Goal: Task Accomplishment & Management: Complete application form

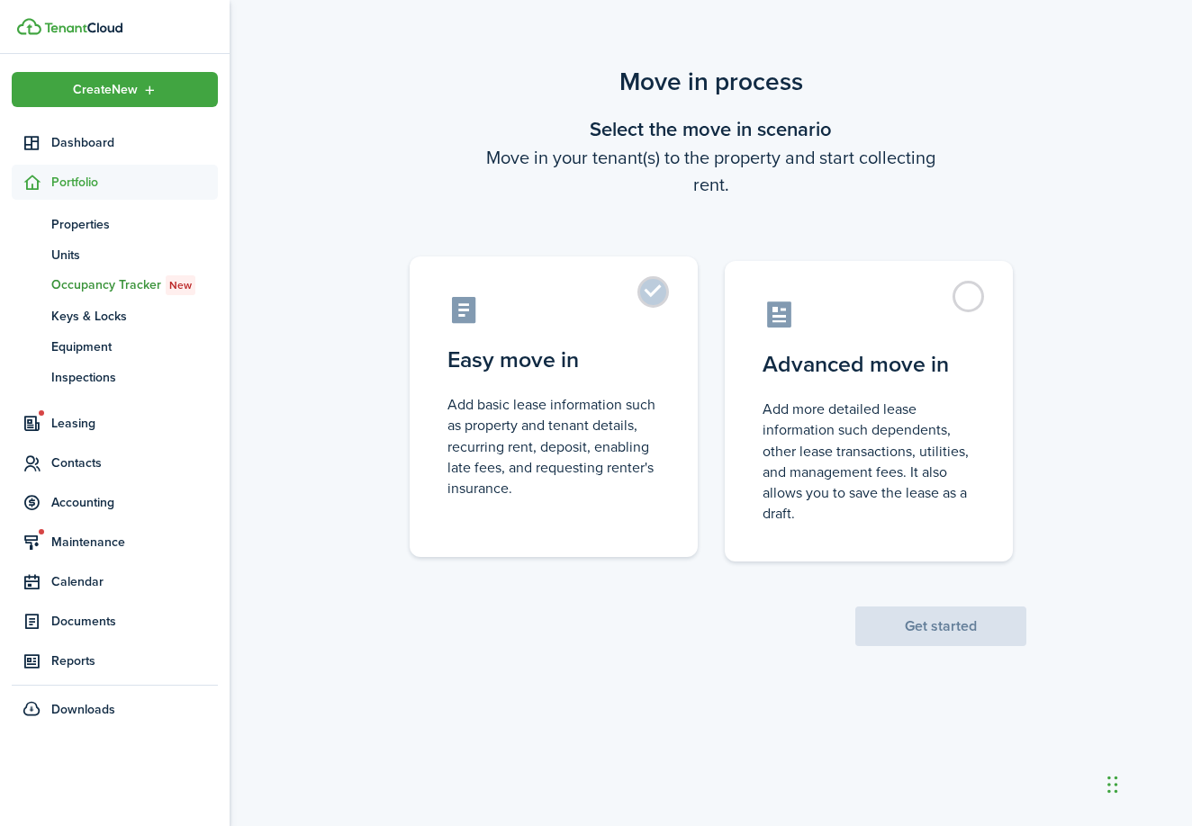
click at [665, 280] on label "Easy move in Add basic lease information such as property and tenant details, r…" at bounding box center [554, 407] width 288 height 301
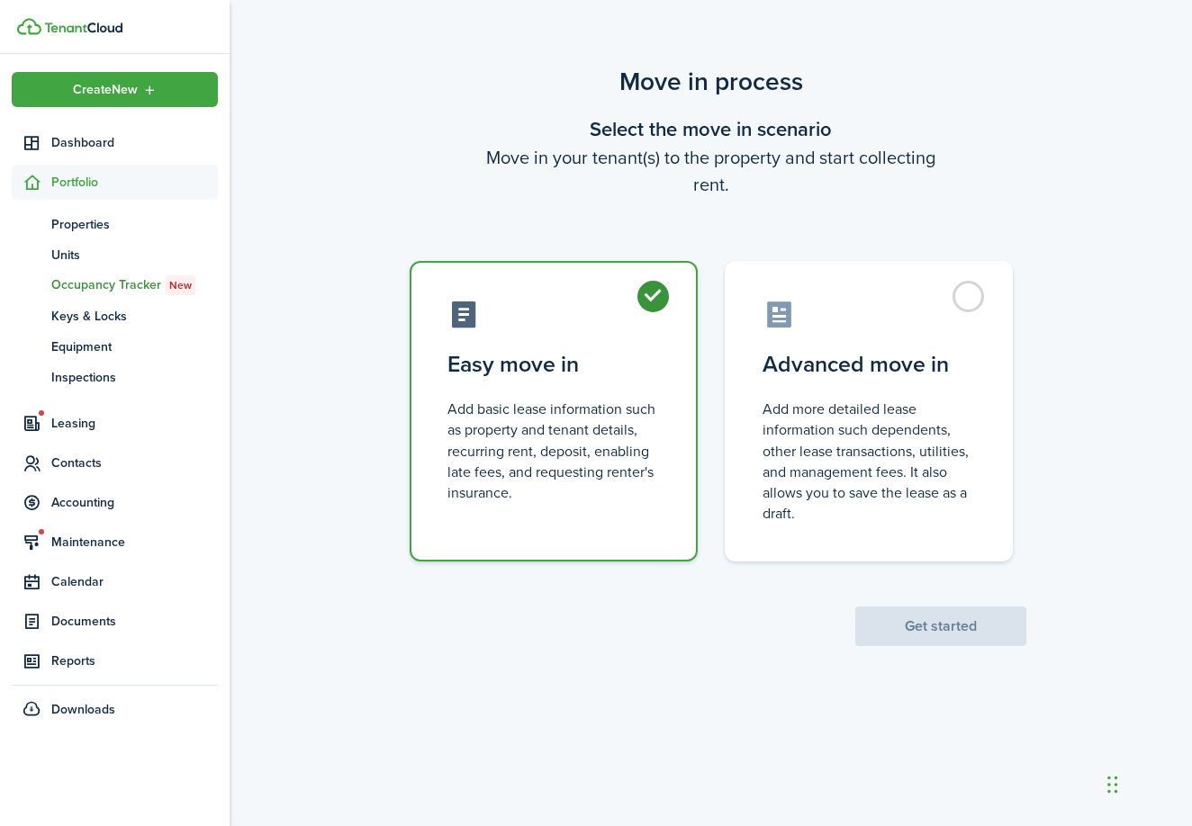
radio input "true"
click at [909, 610] on button "Get started" at bounding box center [940, 627] width 171 height 40
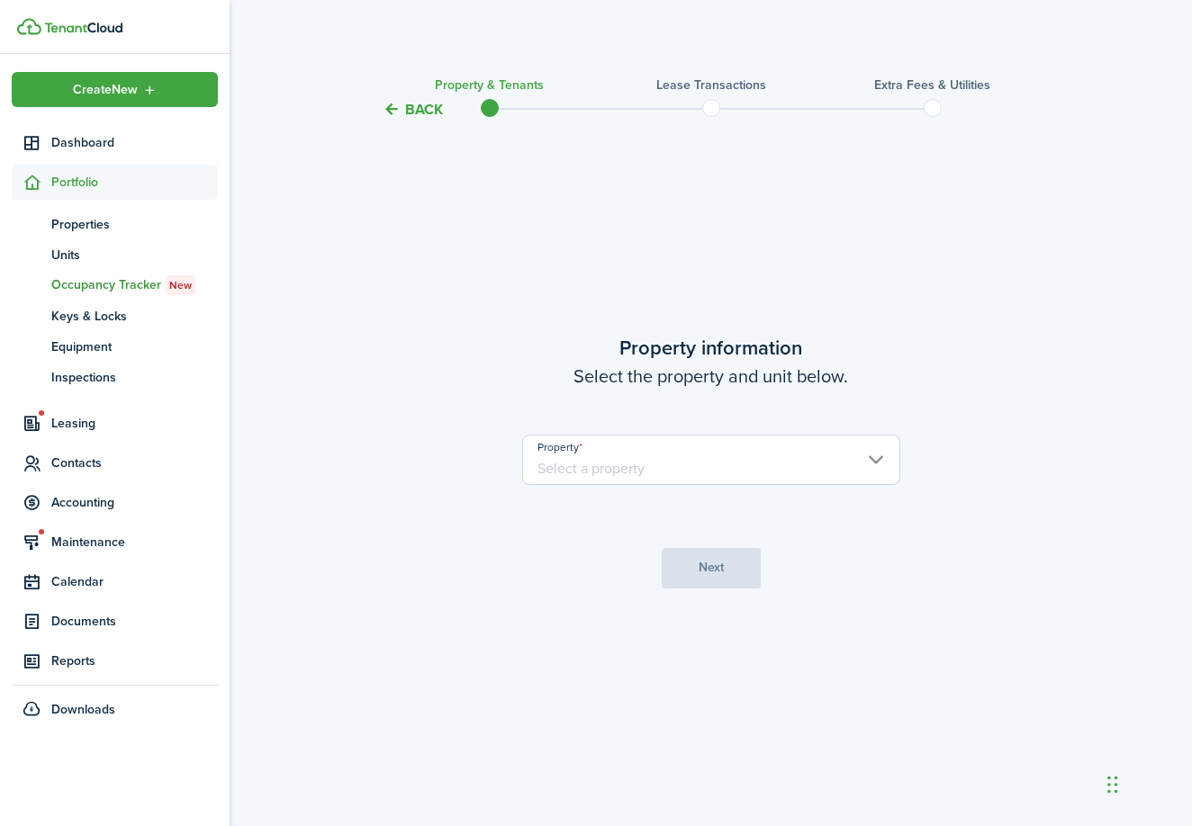
click at [836, 467] on input "Property" at bounding box center [711, 460] width 378 height 50
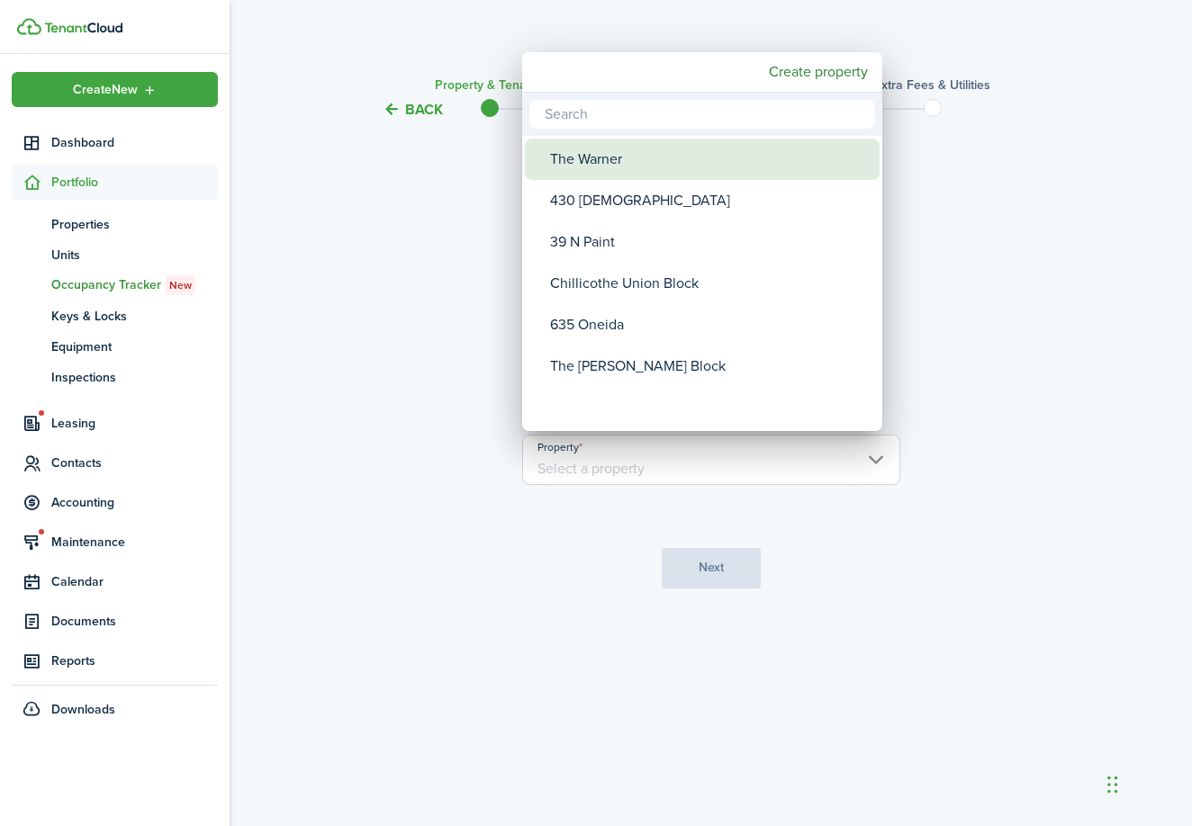
click at [776, 163] on div "The Warner" at bounding box center [709, 159] width 319 height 41
type input "The Warner"
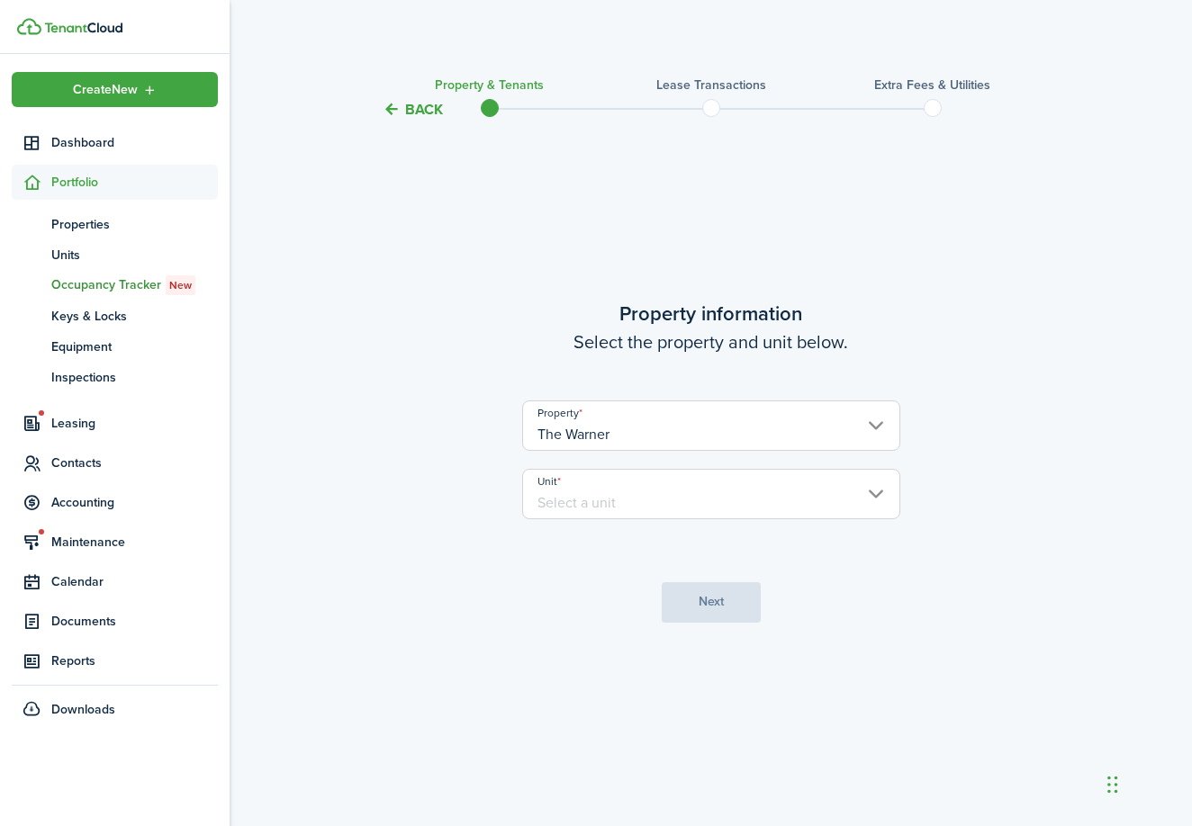
click at [806, 498] on input "Unit" at bounding box center [711, 494] width 378 height 50
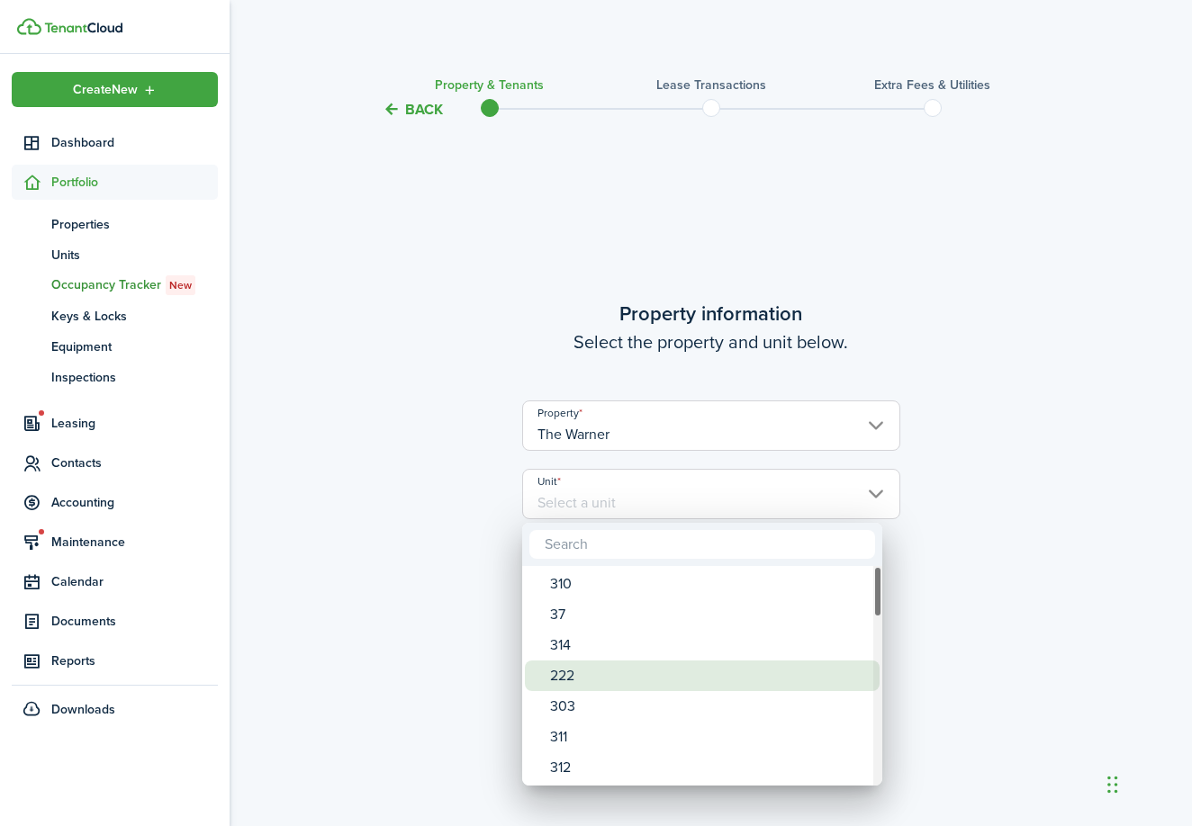
click at [751, 683] on div "222" at bounding box center [709, 676] width 319 height 31
type input "222"
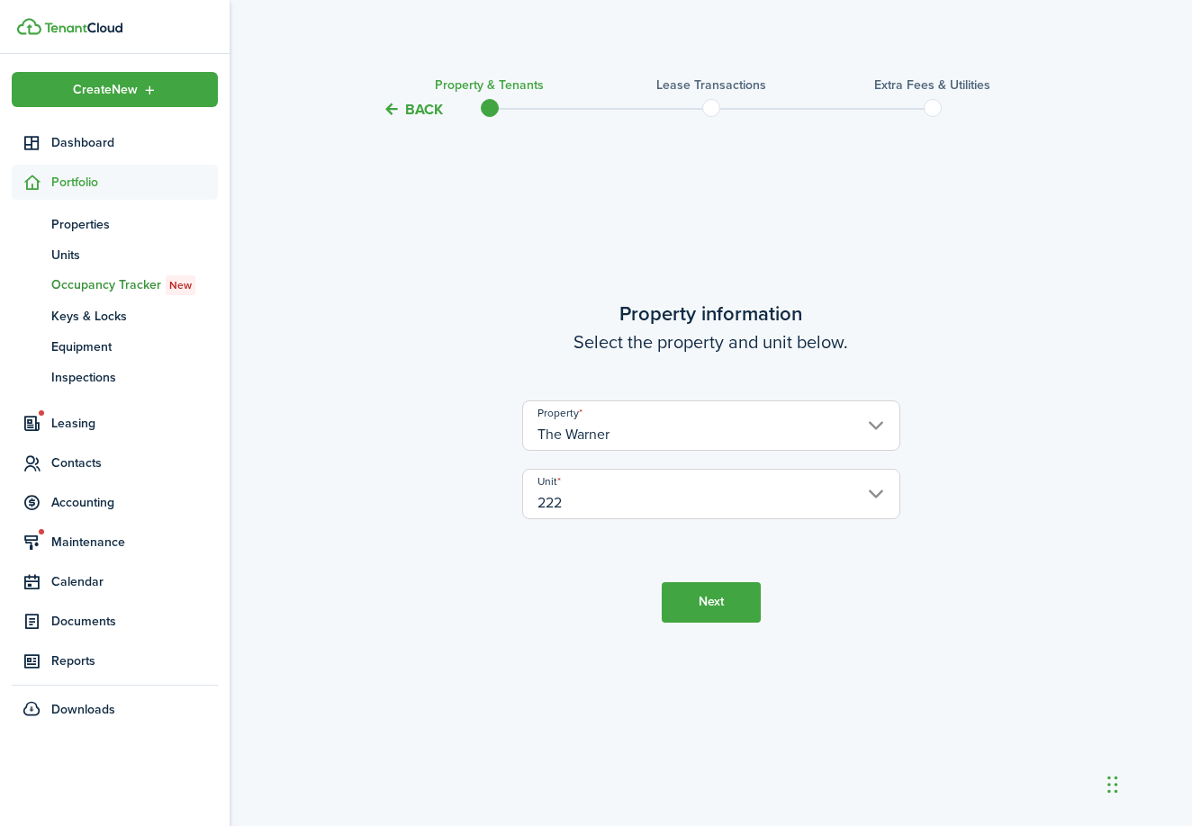
click at [728, 610] on button "Next" at bounding box center [711, 603] width 99 height 41
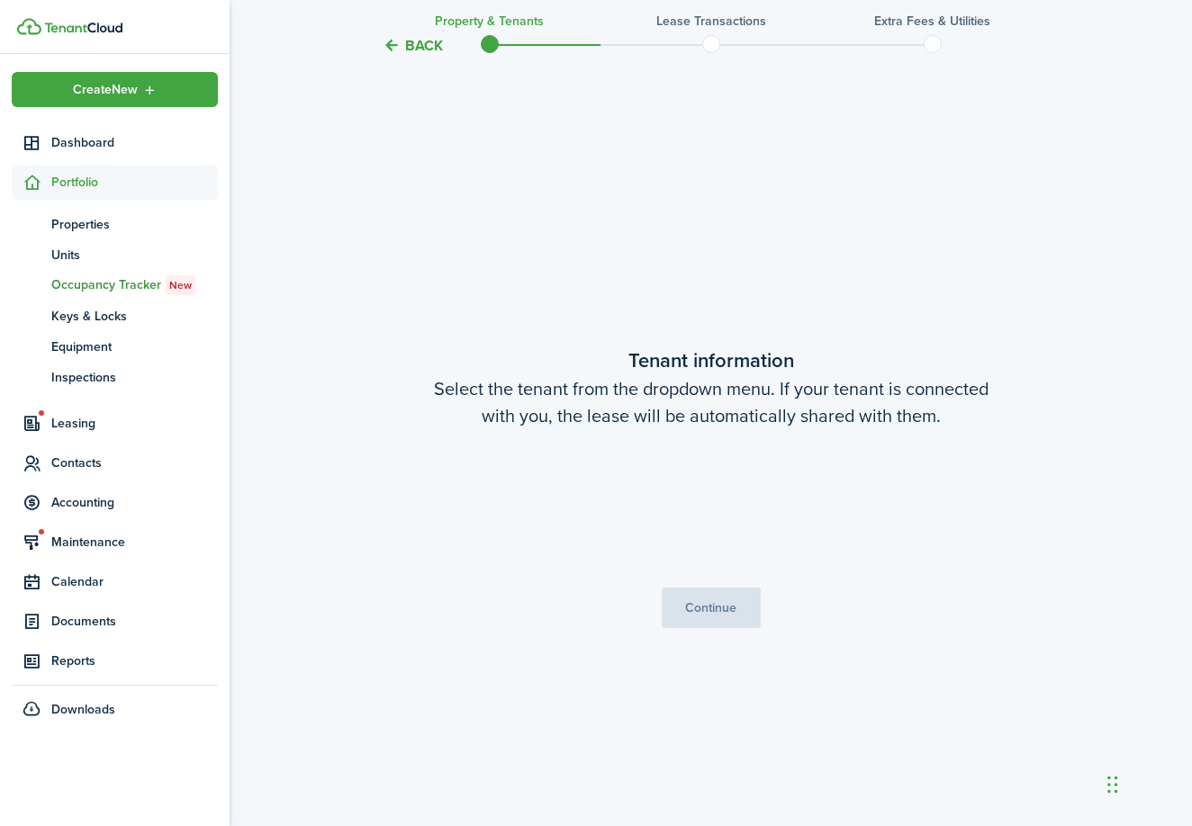
scroll to position [706, 0]
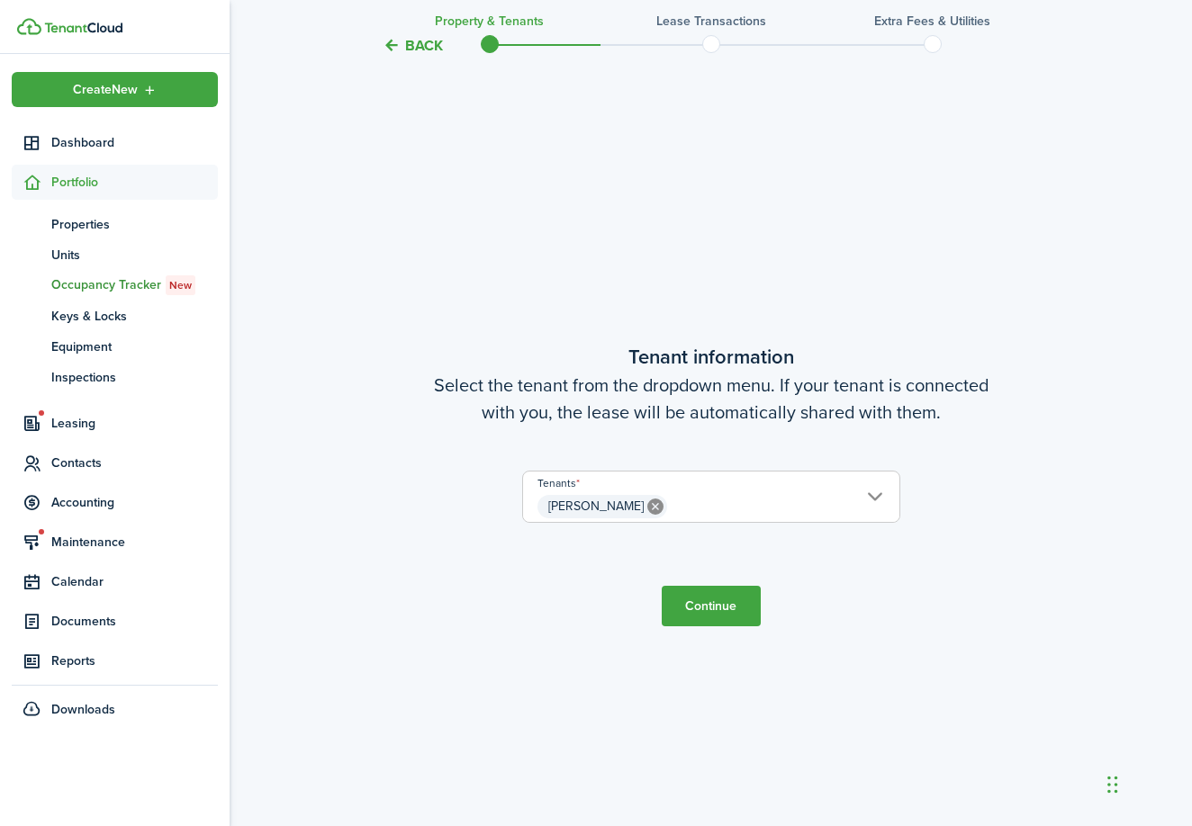
click at [715, 608] on button "Continue" at bounding box center [711, 606] width 99 height 41
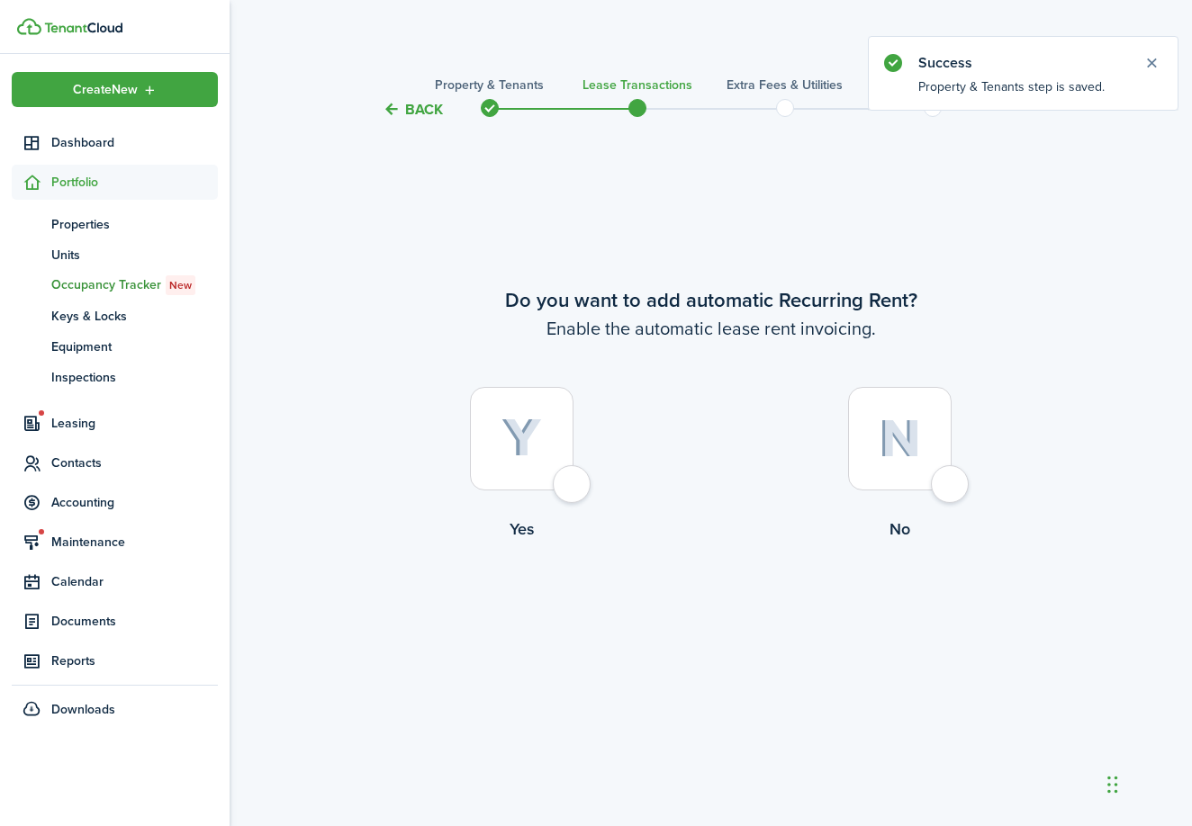
click at [574, 478] on div at bounding box center [522, 439] width 104 height 104
radio input "true"
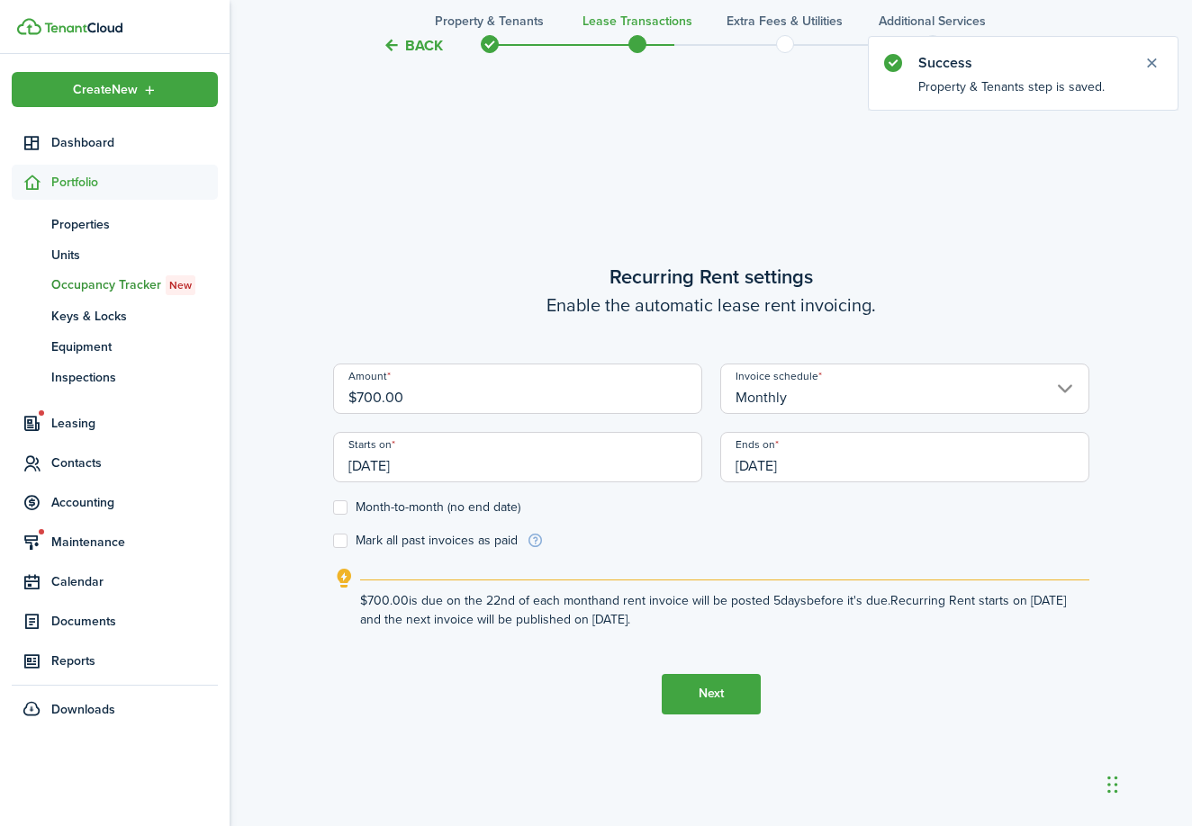
scroll to position [706, 0]
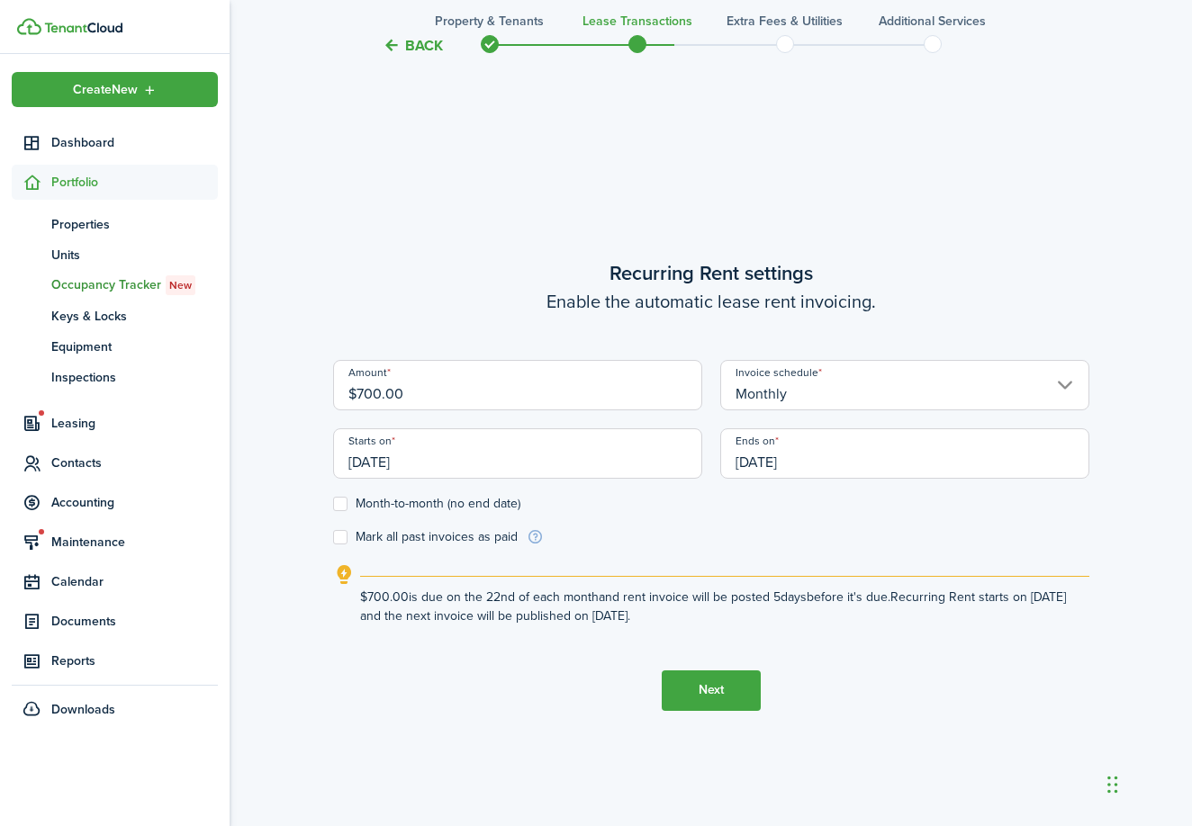
click at [852, 468] on input "[DATE]" at bounding box center [904, 454] width 369 height 50
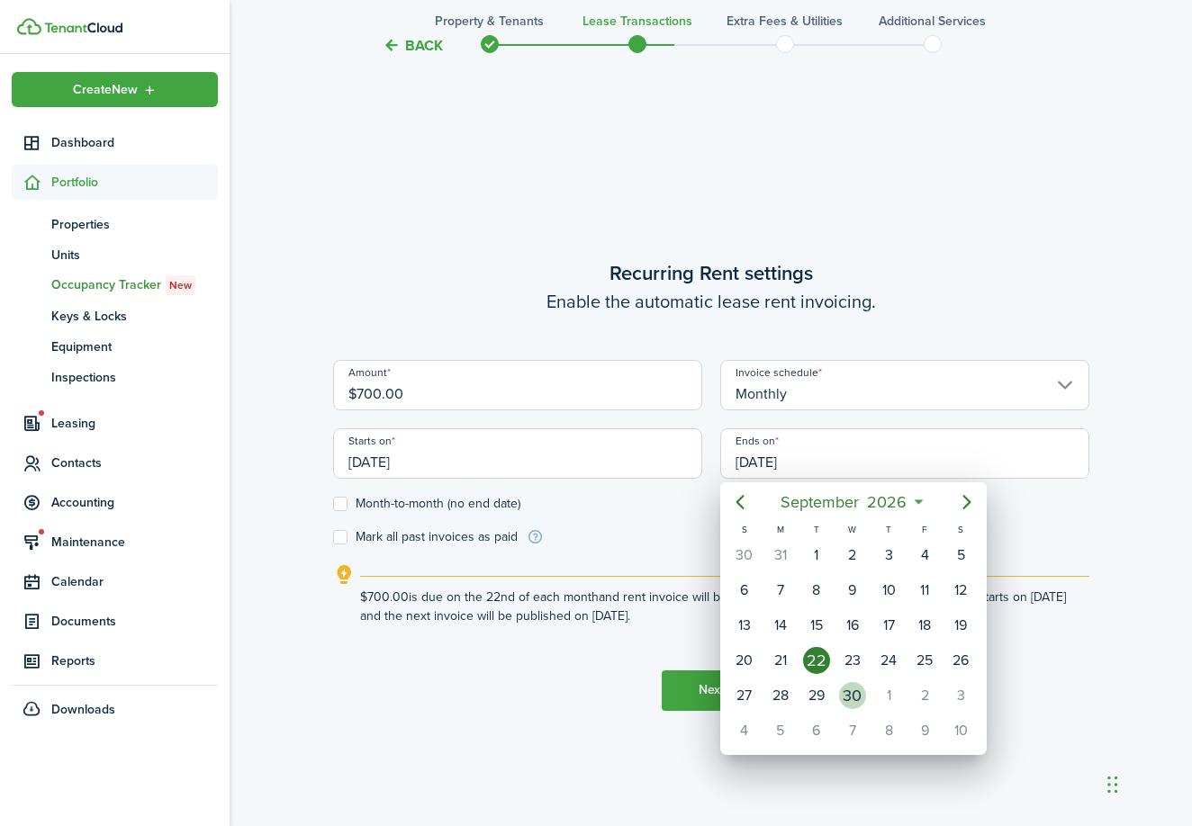
click at [854, 689] on div "30" at bounding box center [852, 695] width 27 height 27
type input "[DATE]"
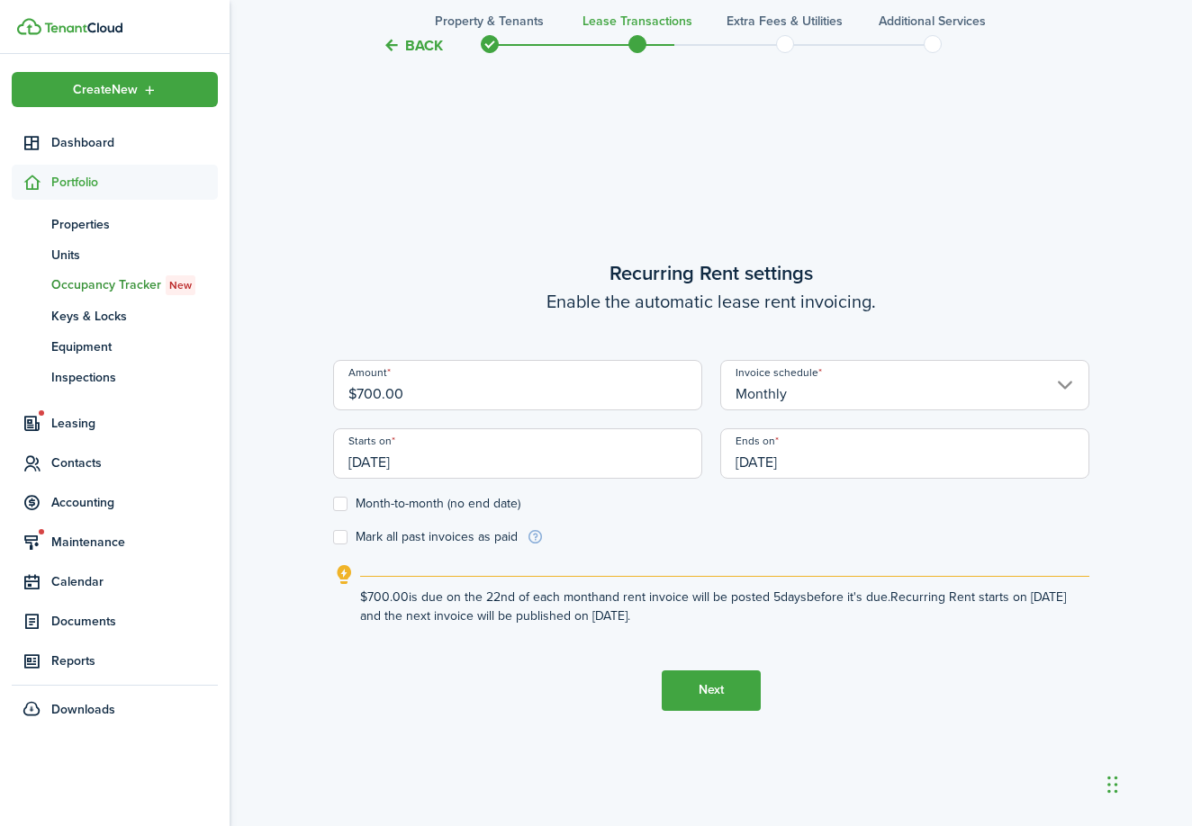
click at [716, 698] on button "Next" at bounding box center [711, 691] width 99 height 41
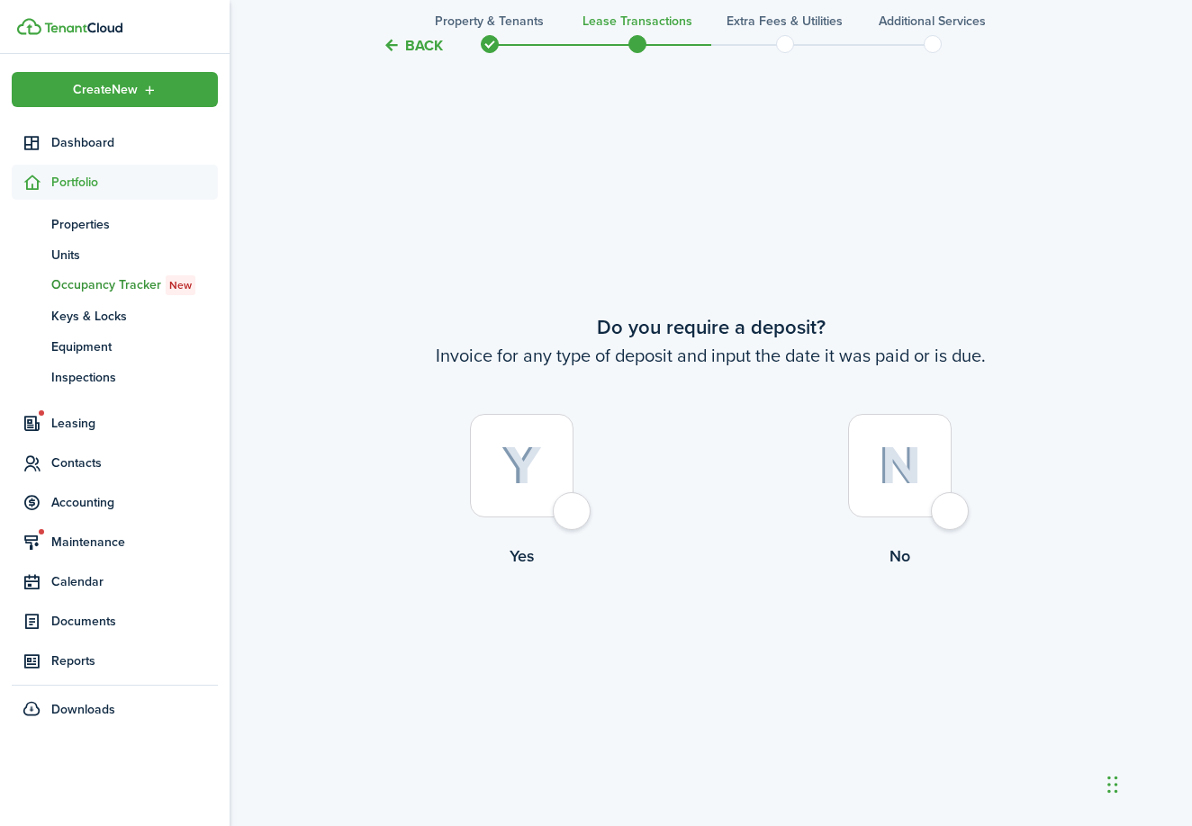
scroll to position [1532, 0]
click at [567, 501] on div at bounding box center [522, 463] width 104 height 104
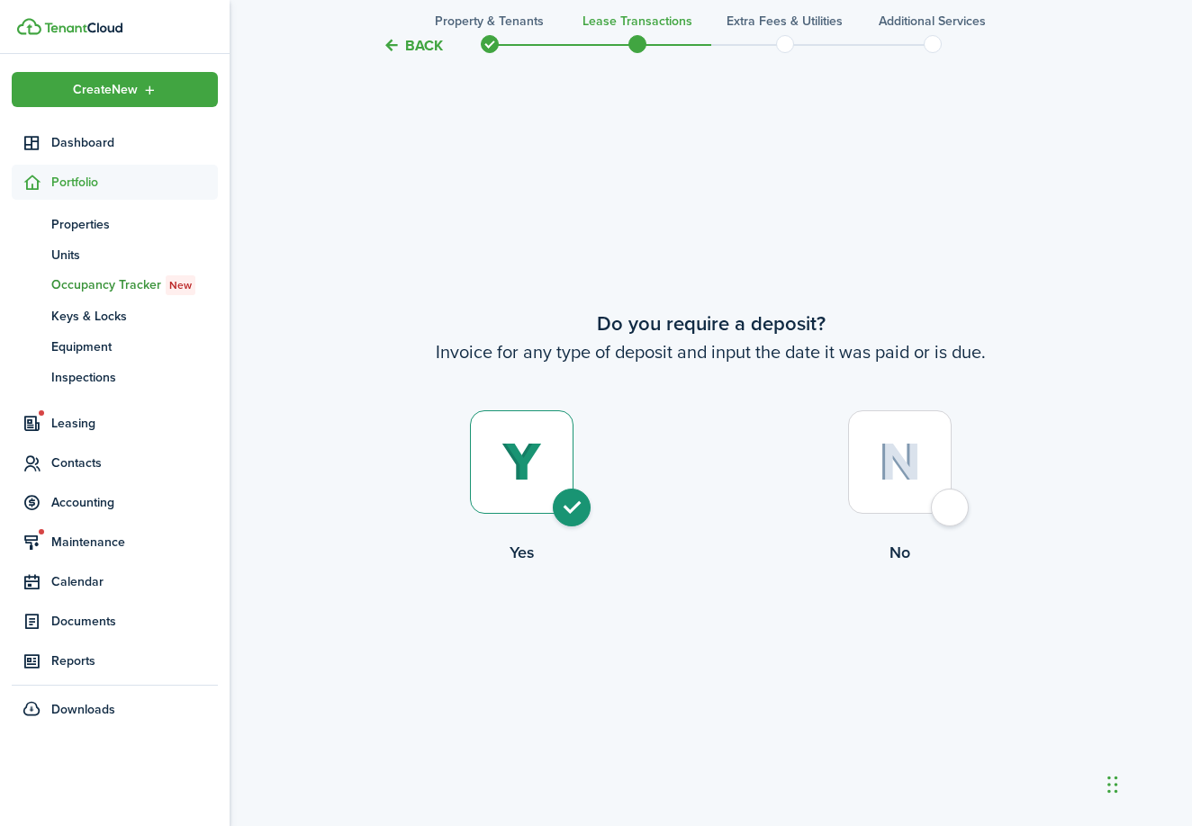
radio input "true"
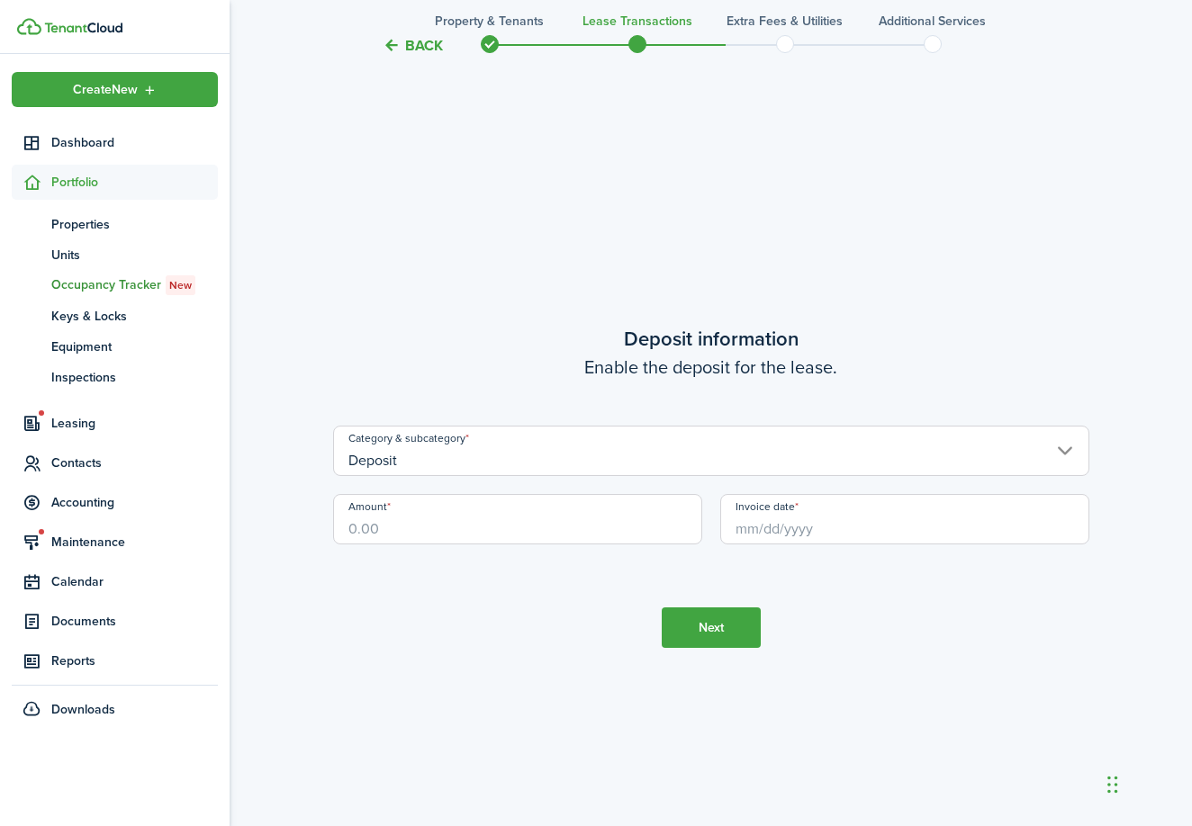
scroll to position [2359, 0]
click at [519, 541] on input "Amount" at bounding box center [517, 517] width 369 height 50
type input "$700.00"
click at [559, 639] on tc-wizard-step "Deposit information Enable the deposit for the lease. Category & subcategory De…" at bounding box center [711, 484] width 756 height 826
click at [824, 525] on input "Invoice date" at bounding box center [904, 517] width 369 height 50
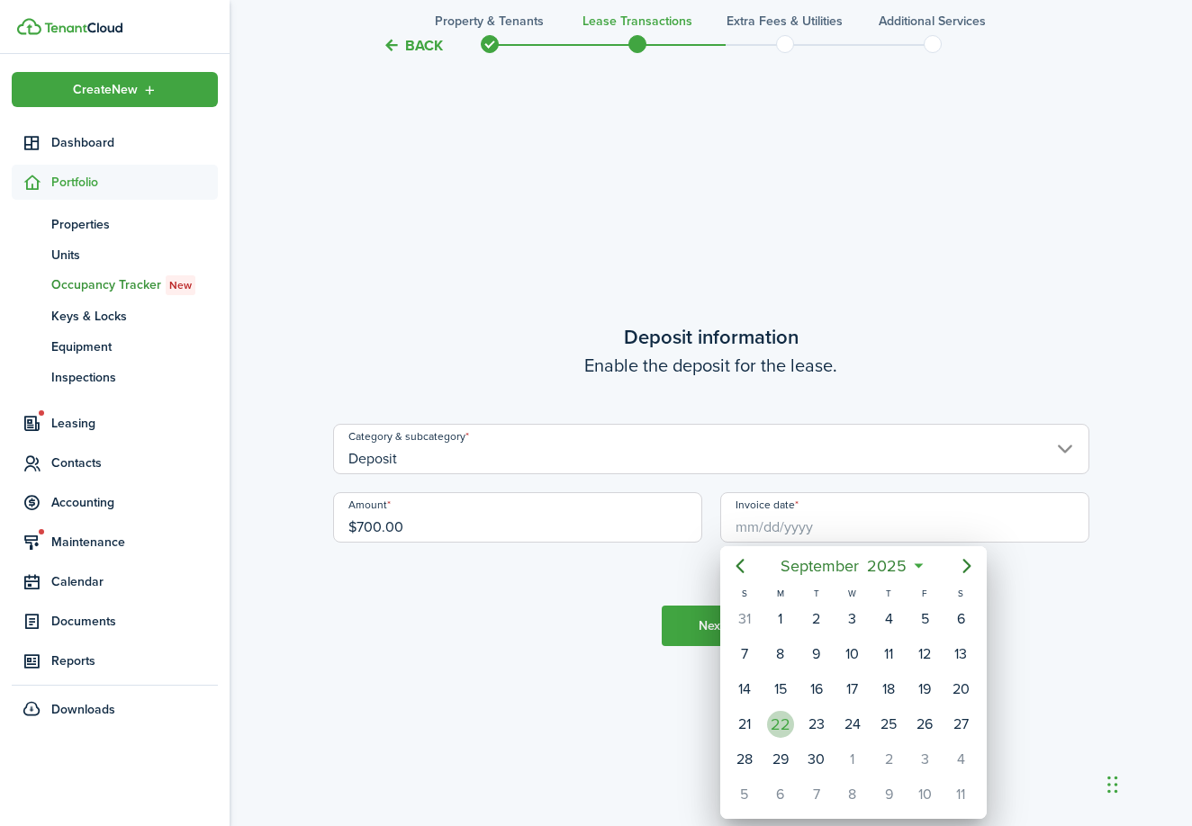
click at [772, 728] on div "22" at bounding box center [780, 724] width 27 height 27
type input "[DATE]"
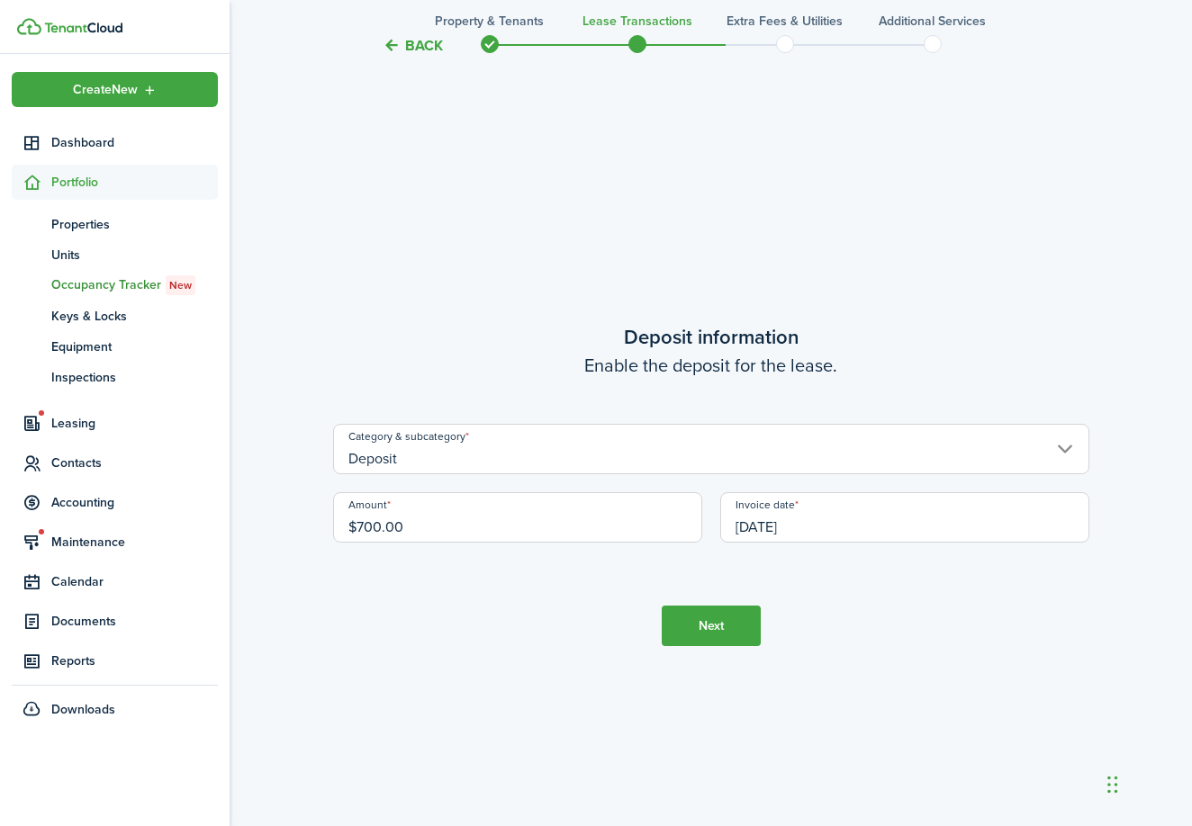
click at [738, 632] on button "Next" at bounding box center [711, 626] width 99 height 41
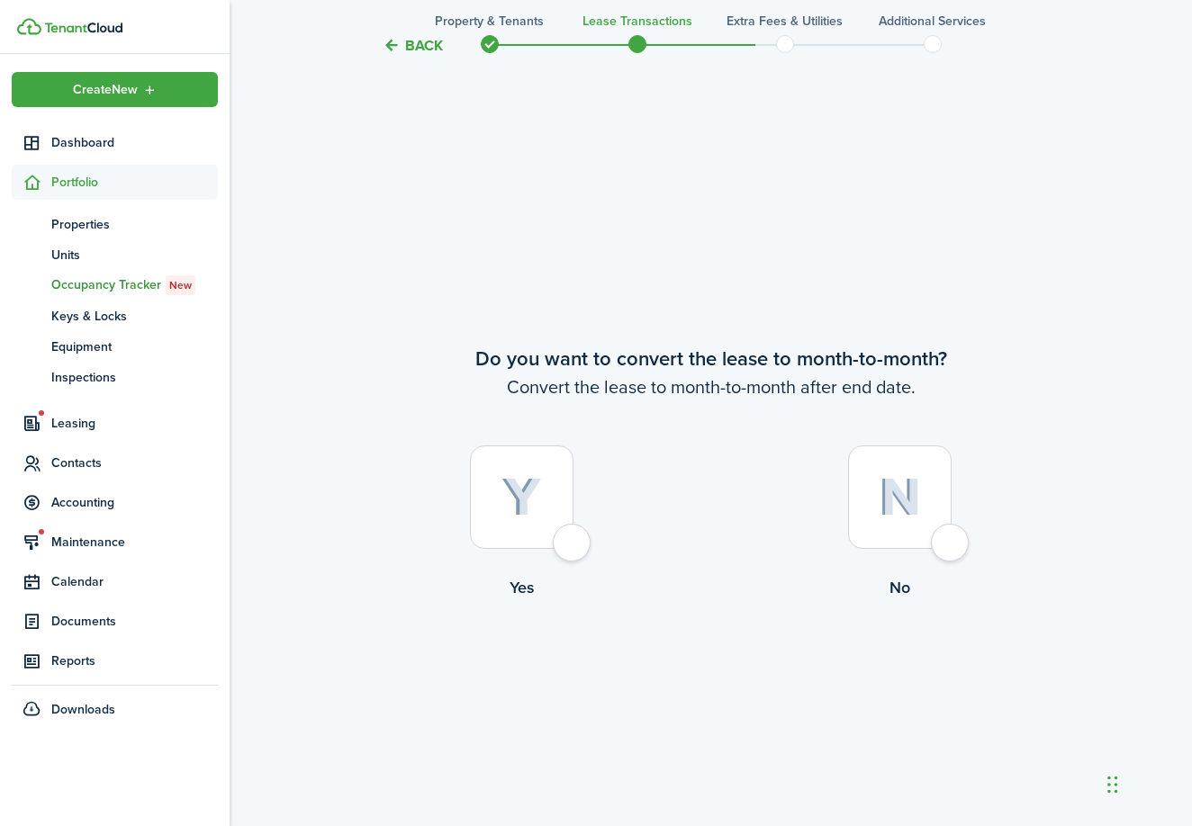
scroll to position [3185, 0]
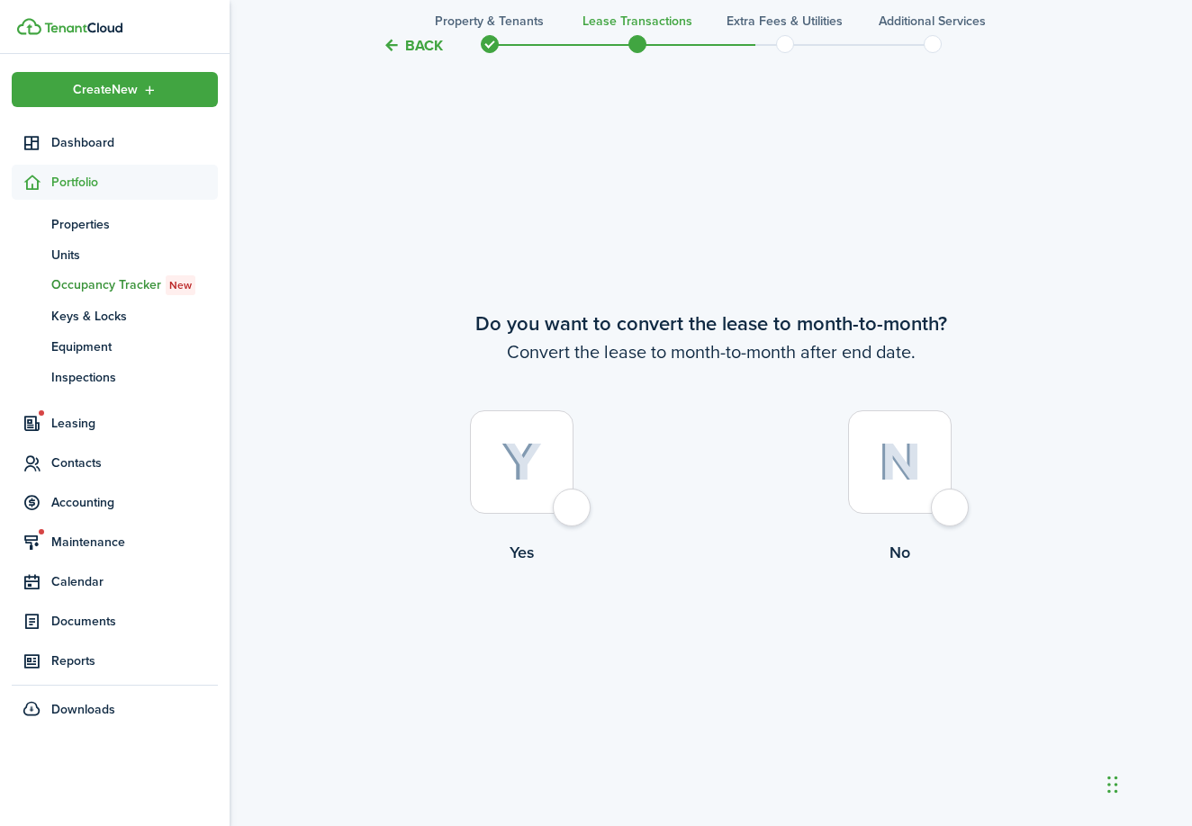
click at [557, 503] on div at bounding box center [522, 463] width 104 height 104
radio input "true"
click at [742, 652] on button "Continue" at bounding box center [711, 639] width 99 height 41
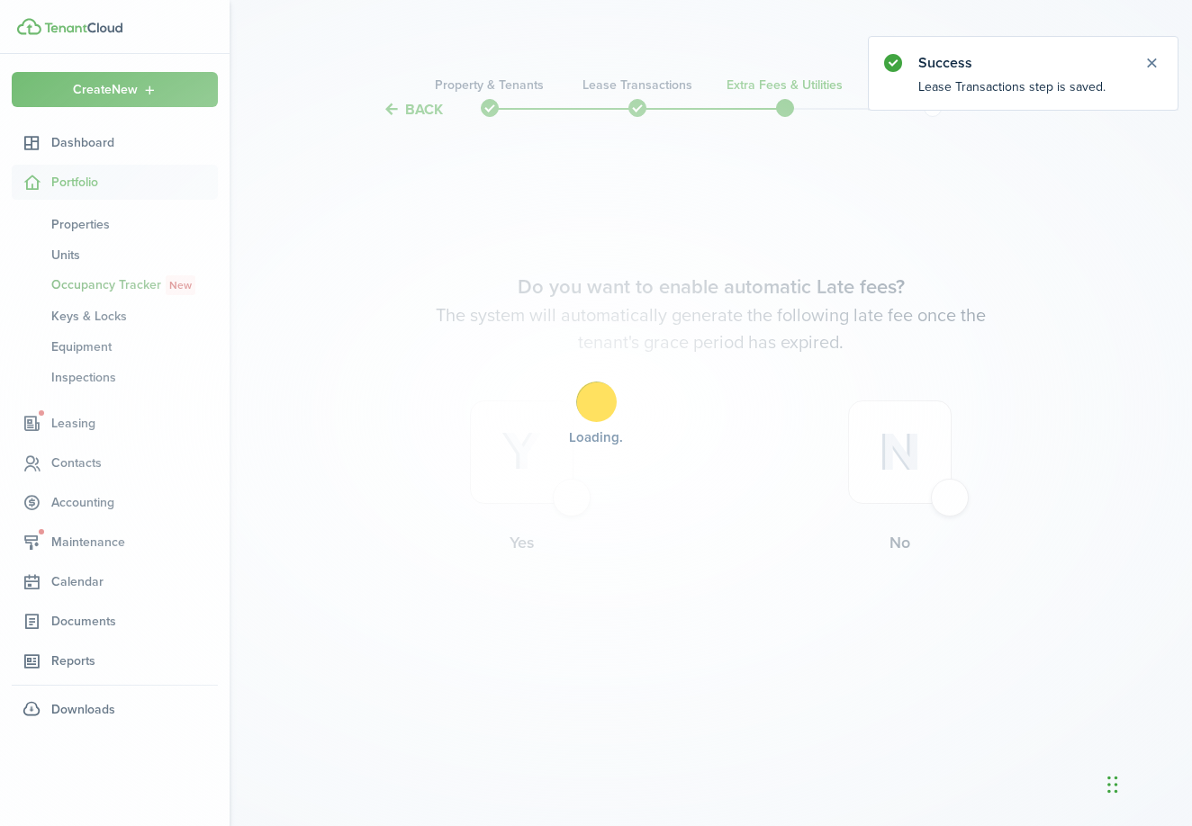
scroll to position [0, 0]
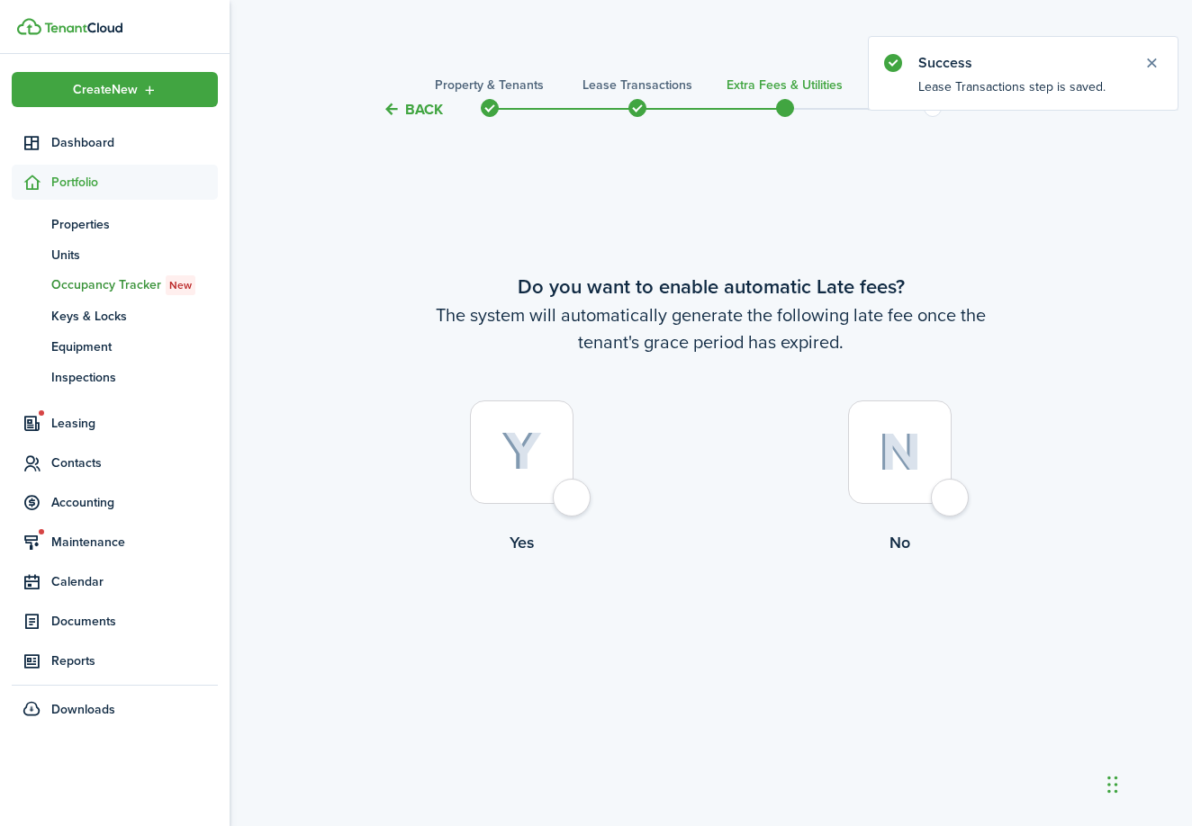
click at [556, 457] on div at bounding box center [522, 453] width 104 height 104
radio input "true"
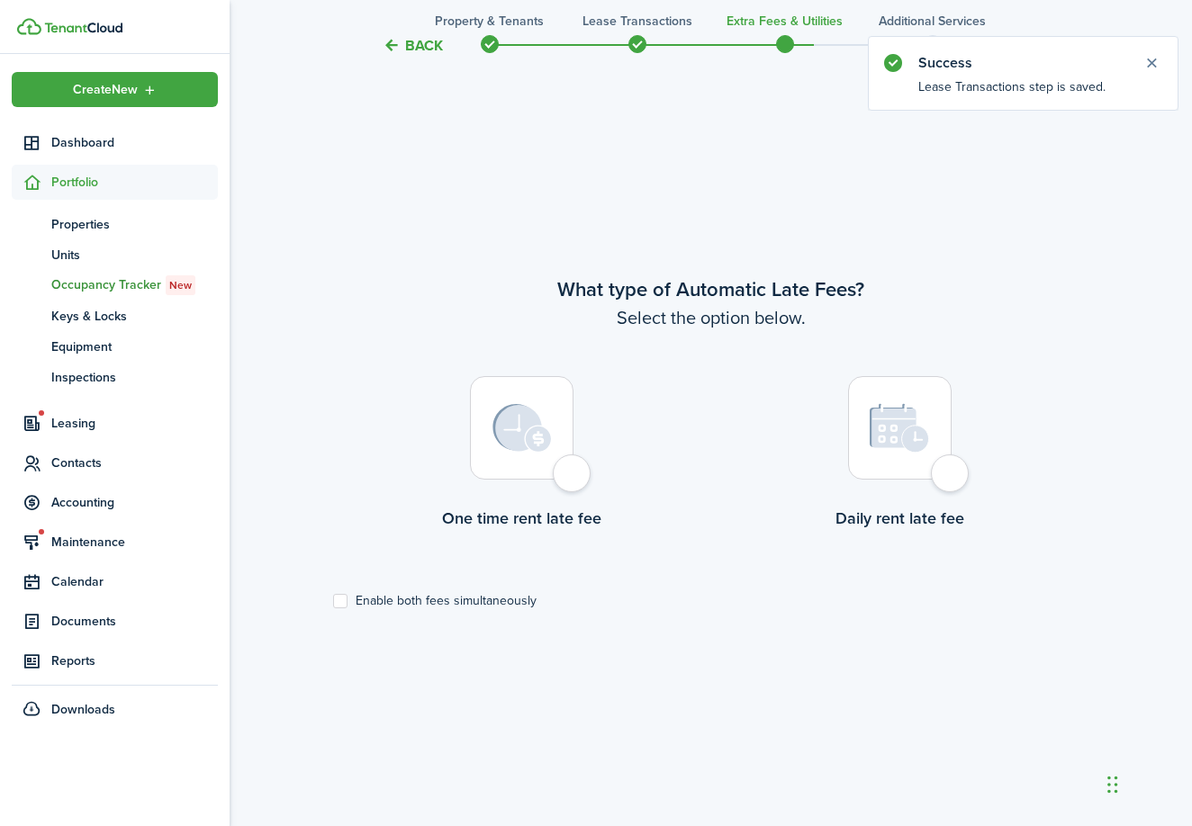
click at [570, 474] on div at bounding box center [522, 428] width 104 height 104
radio input "true"
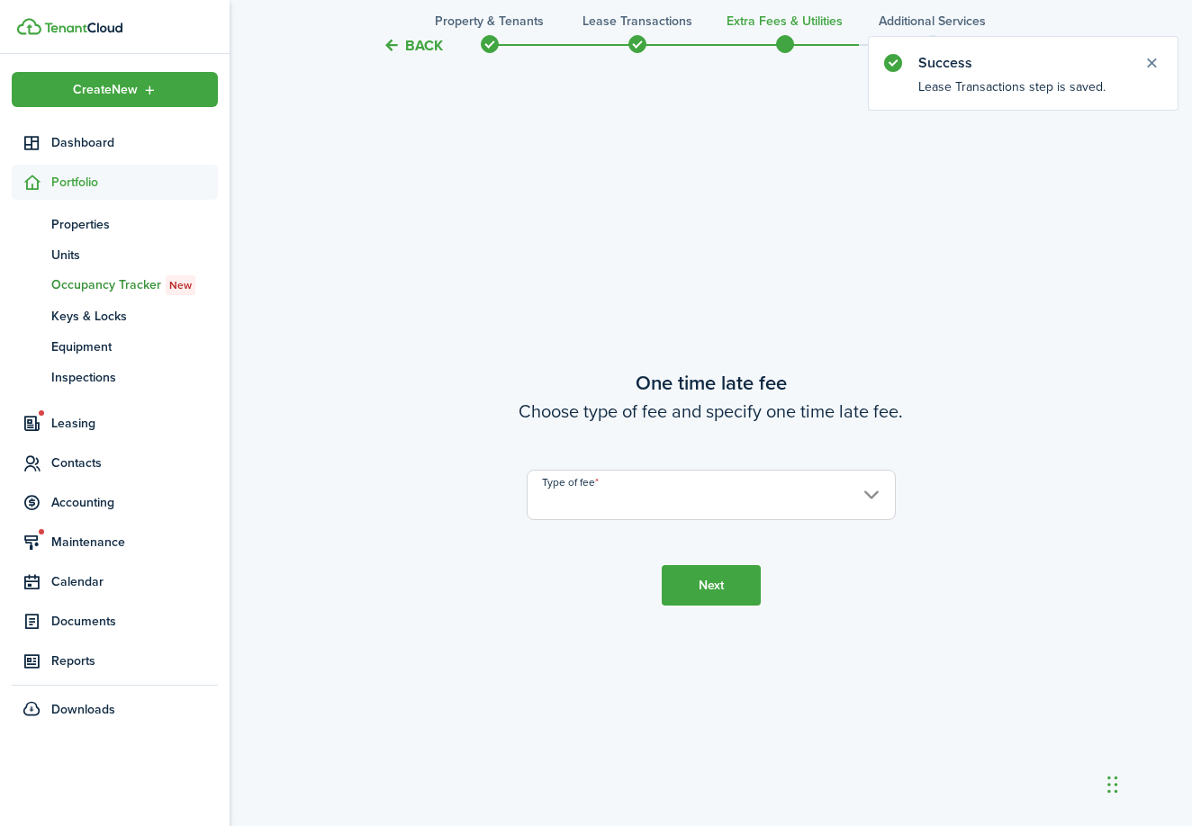
scroll to position [1532, 0]
click at [594, 493] on input "Type of fee" at bounding box center [711, 492] width 369 height 50
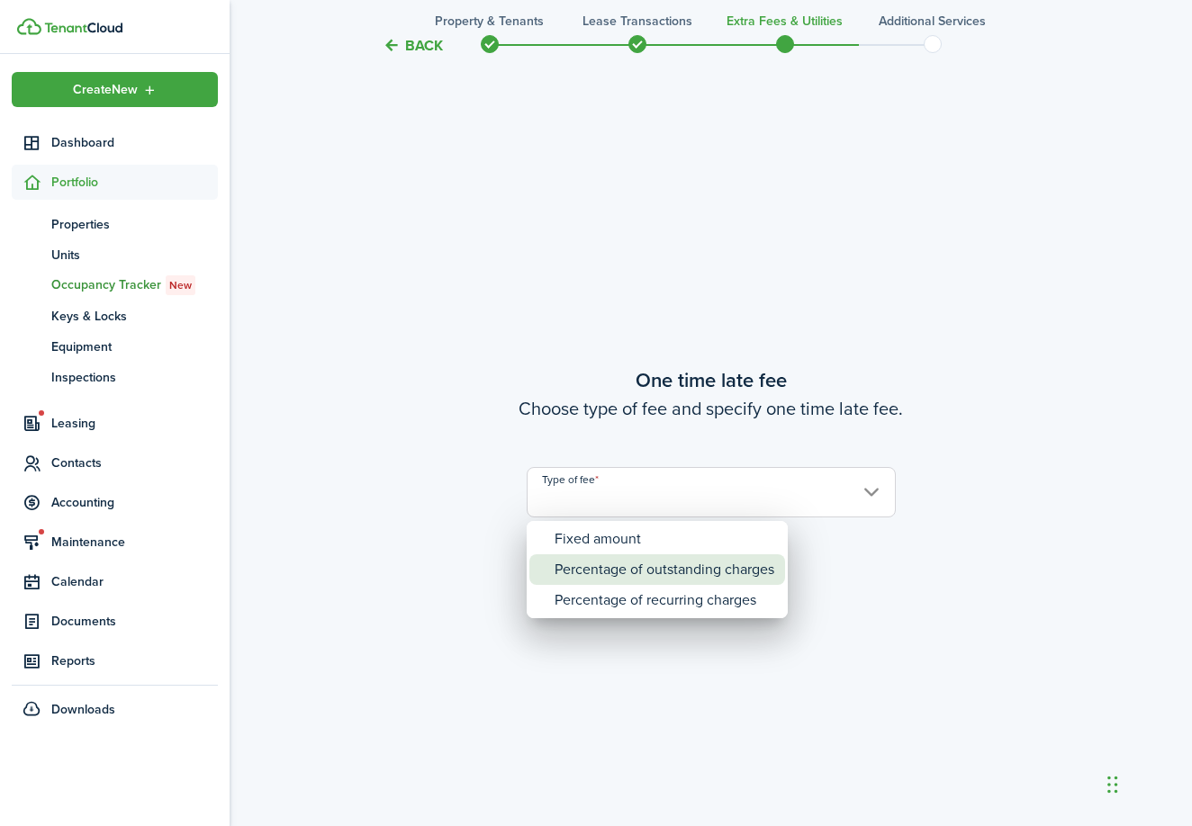
click at [603, 575] on div "Percentage of outstanding charges" at bounding box center [665, 570] width 220 height 31
type input "Percentage of outstanding charges"
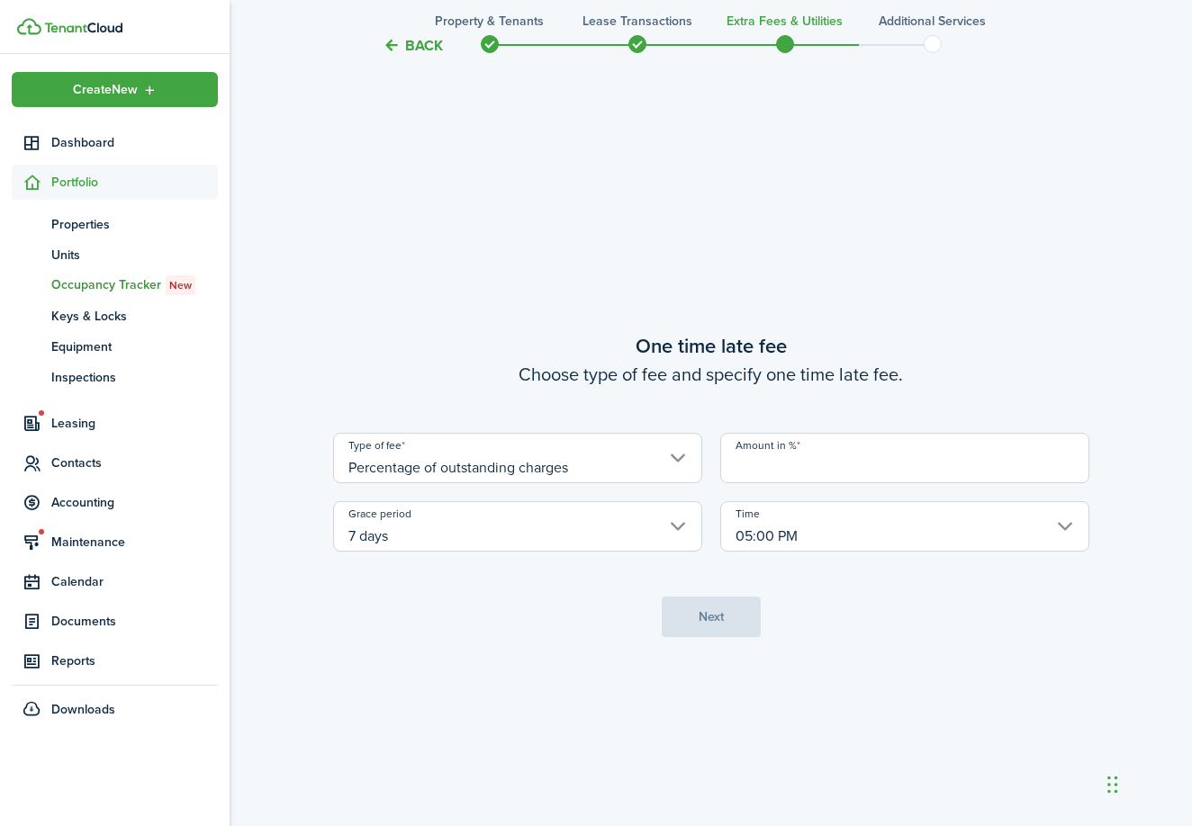
click at [802, 465] on input "Amount in %" at bounding box center [904, 458] width 369 height 50
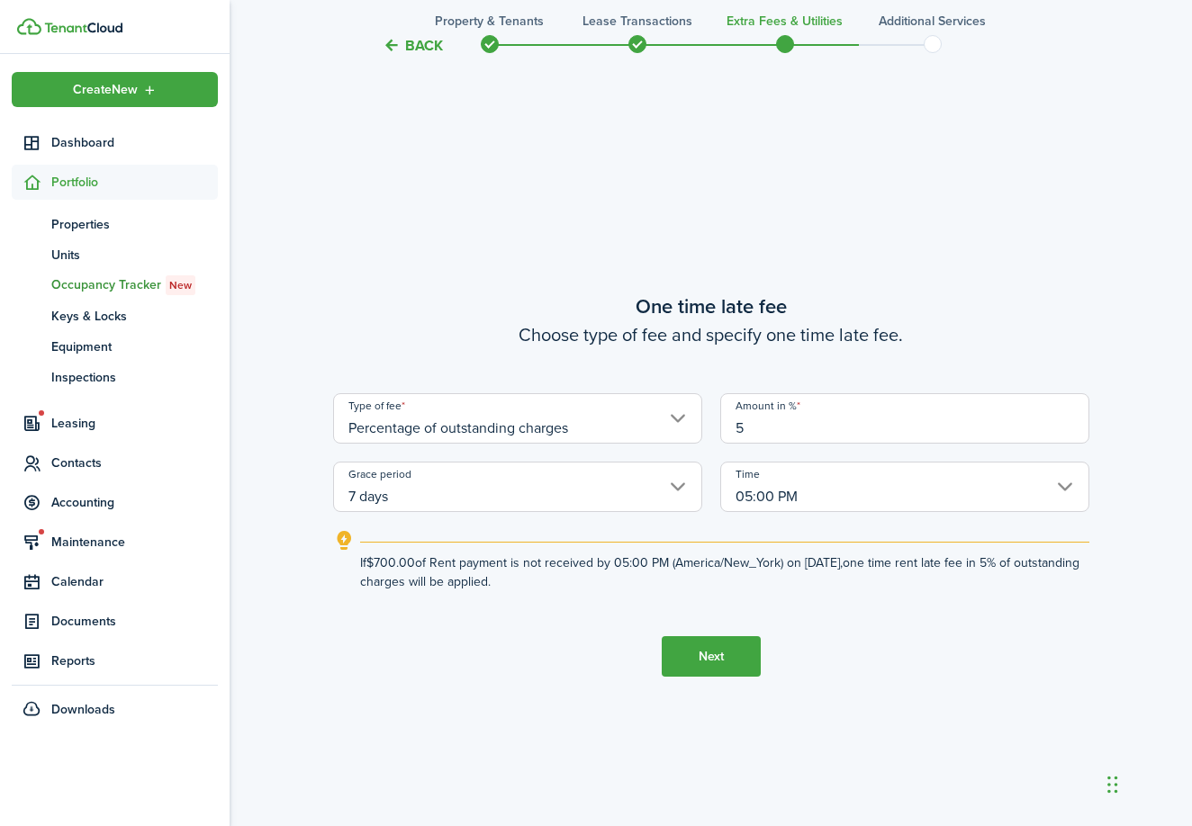
type input "5"
click at [732, 655] on button "Next" at bounding box center [711, 657] width 99 height 41
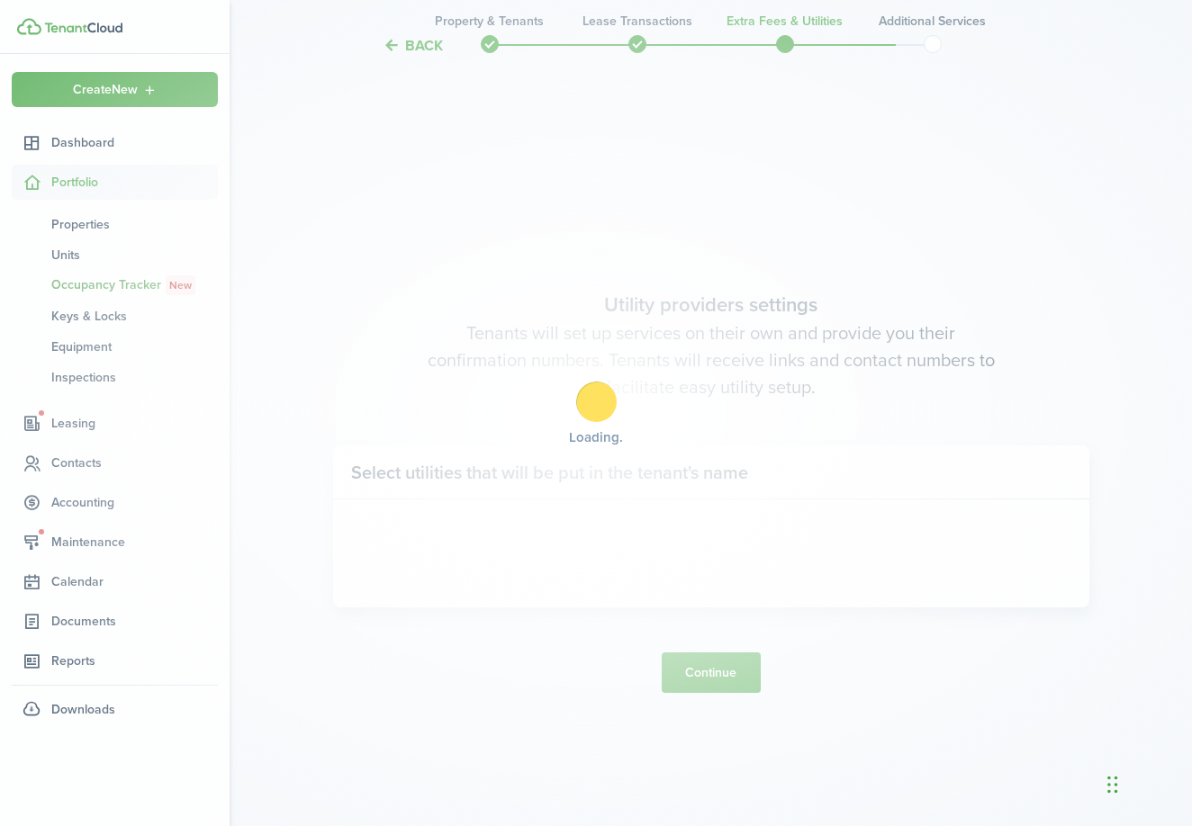
scroll to position [2359, 0]
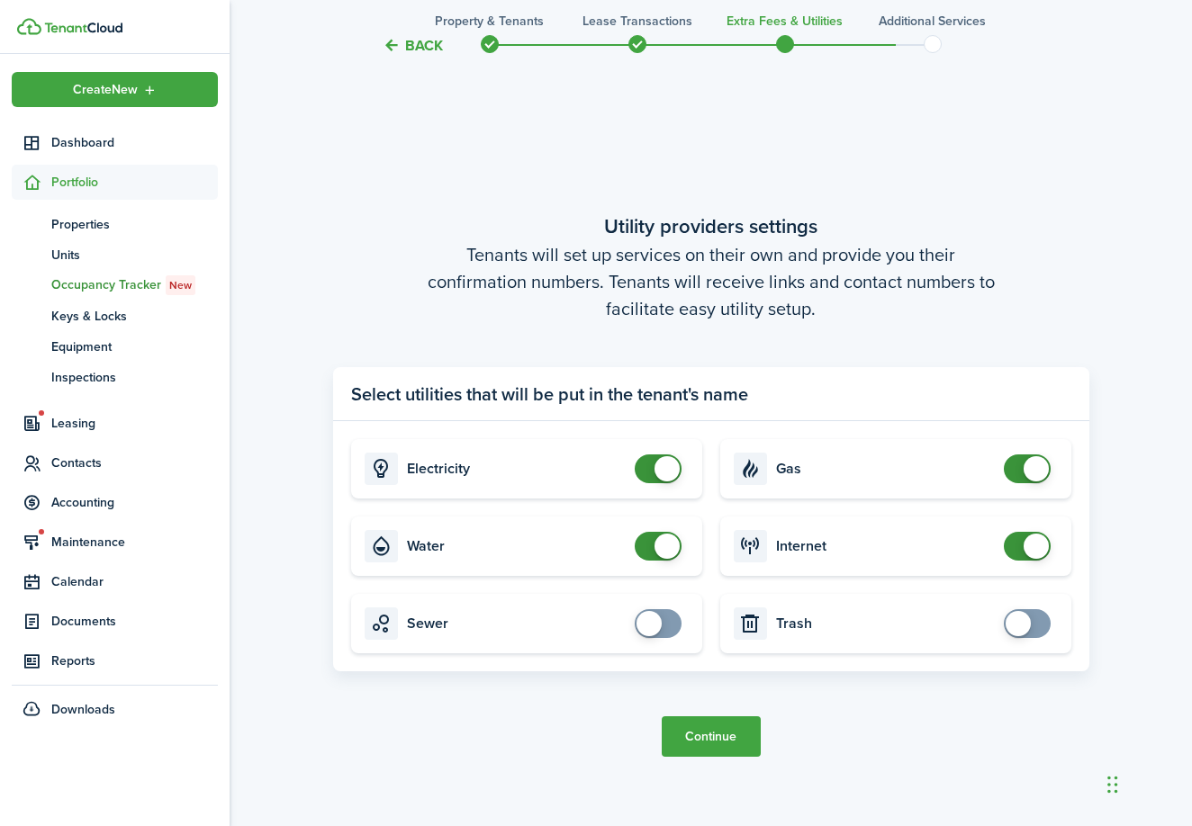
checkbox input "false"
click at [655, 465] on span at bounding box center [667, 468] width 25 height 25
checkbox input "false"
click at [650, 549] on span at bounding box center [658, 546] width 18 height 29
checkbox input "false"
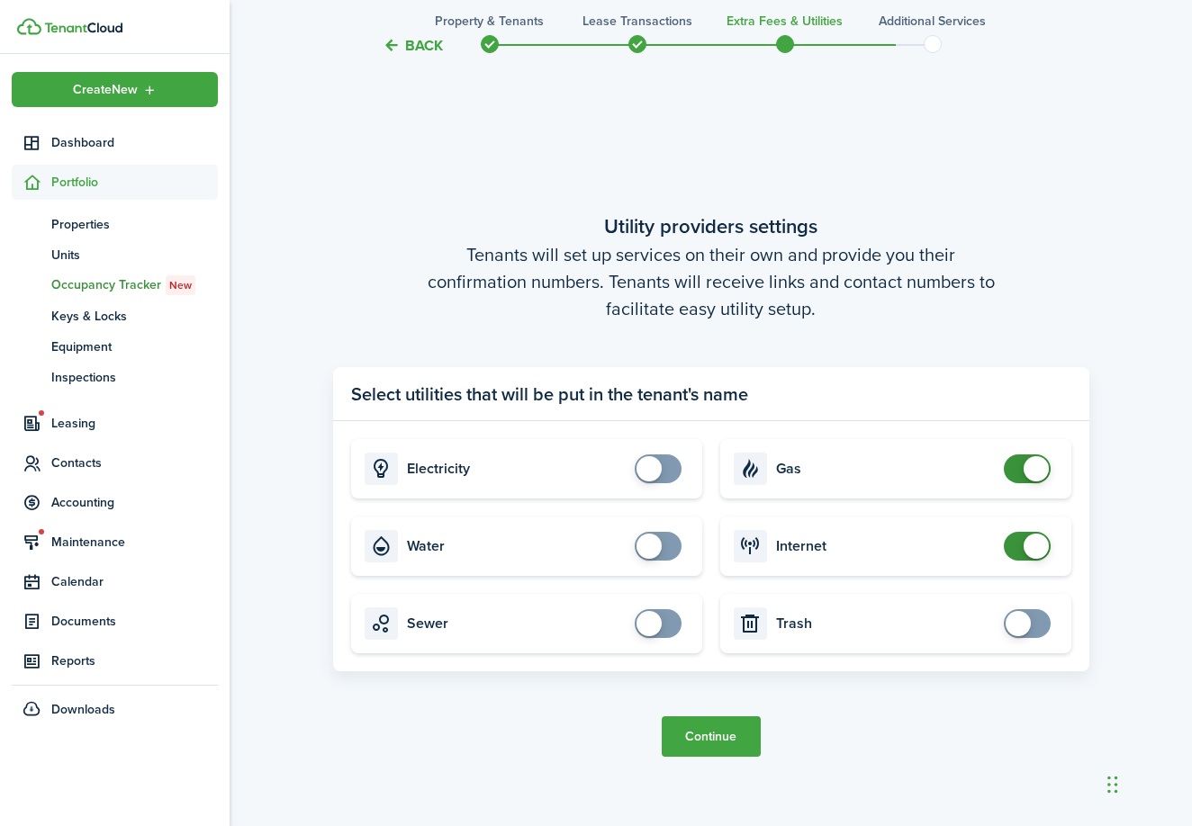
click at [1018, 471] on span at bounding box center [1027, 469] width 18 height 29
click at [741, 733] on button "Continue" at bounding box center [711, 737] width 99 height 41
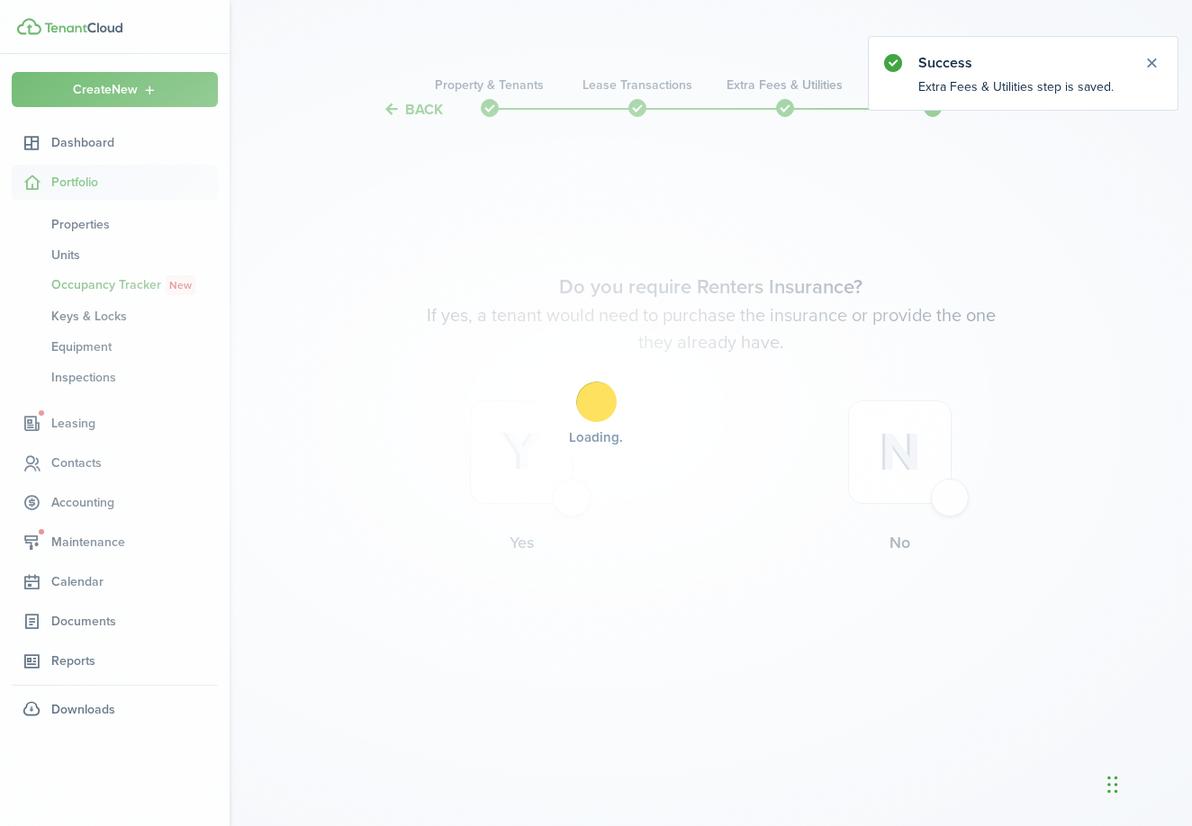
scroll to position [0, 0]
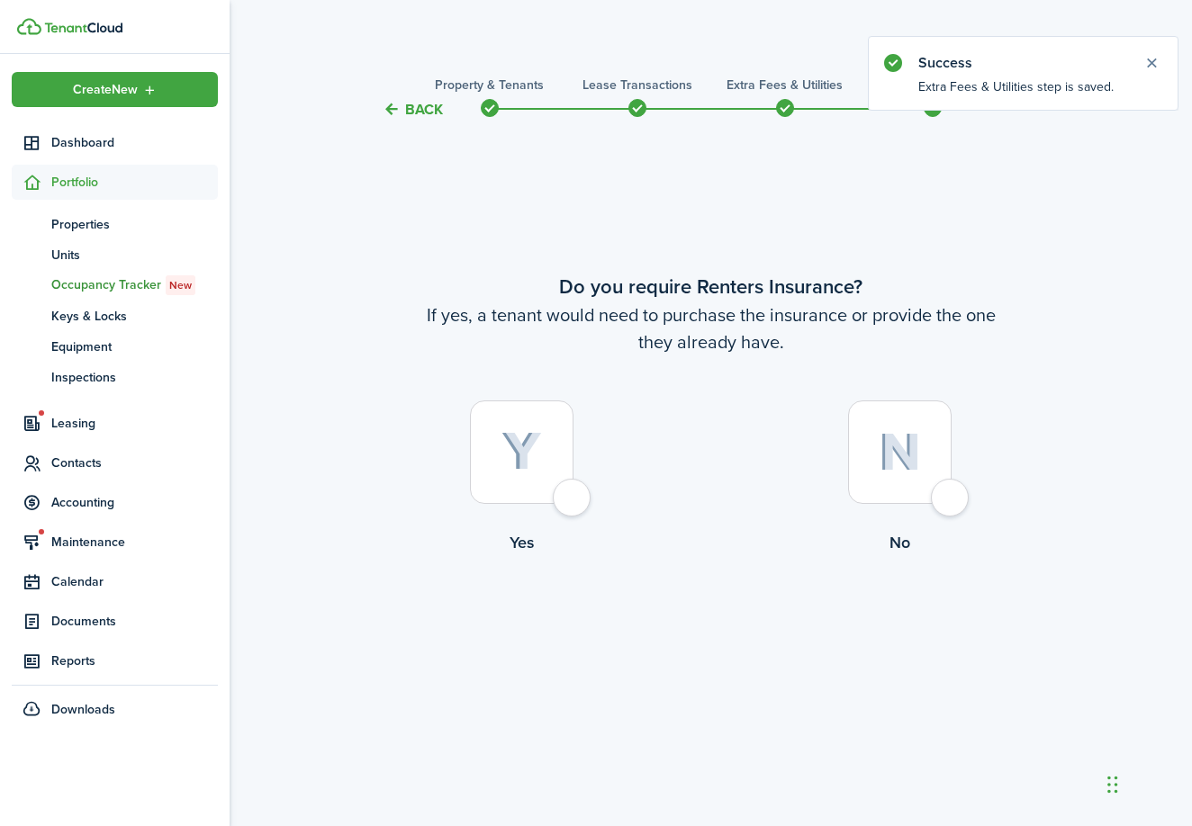
click at [911, 479] on div at bounding box center [900, 453] width 104 height 104
radio input "true"
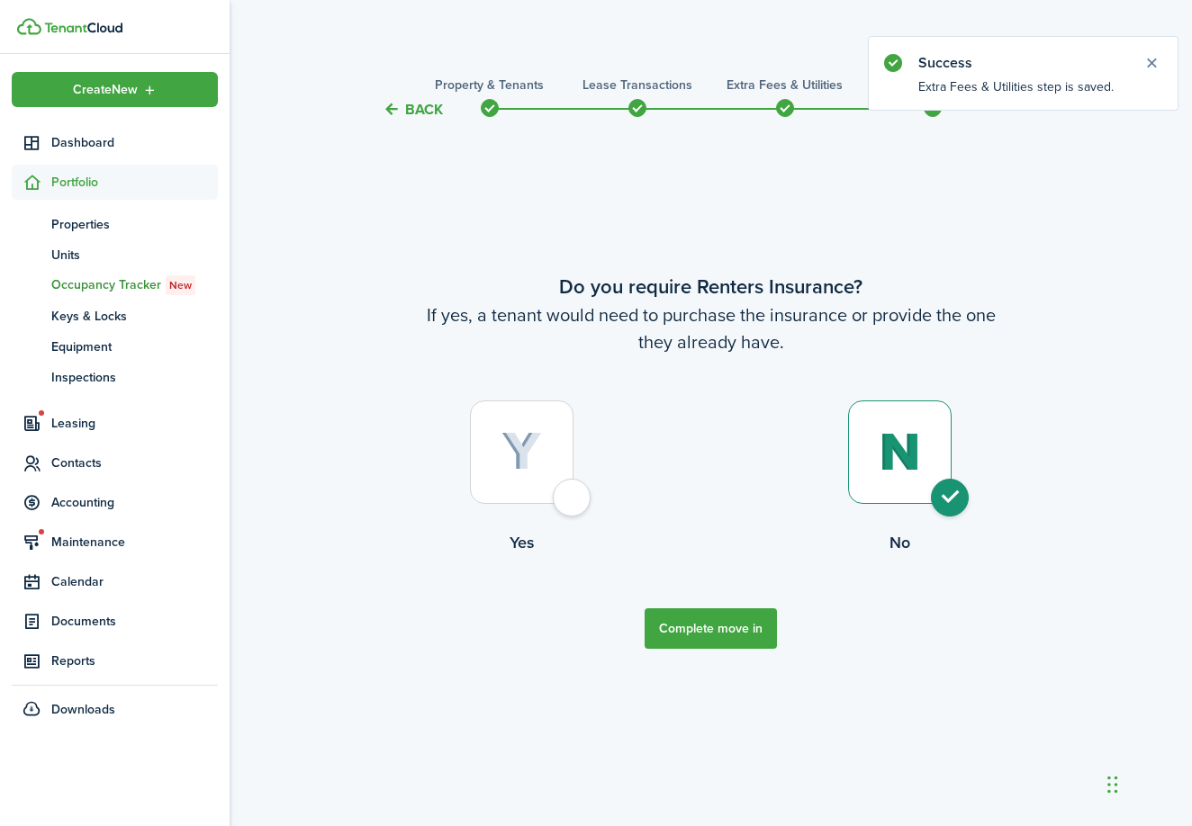
click at [740, 619] on button "Complete move in" at bounding box center [711, 629] width 132 height 41
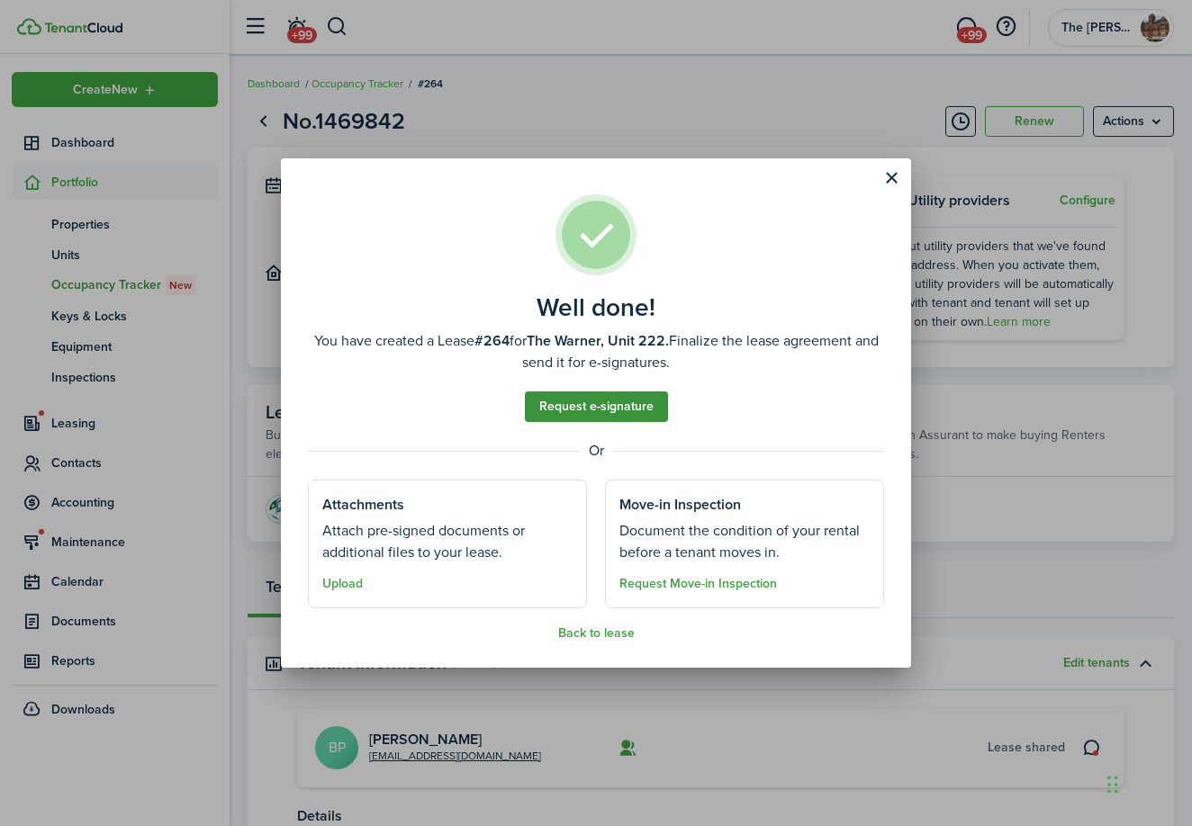
click at [632, 406] on link "Request e-signature" at bounding box center [596, 407] width 143 height 31
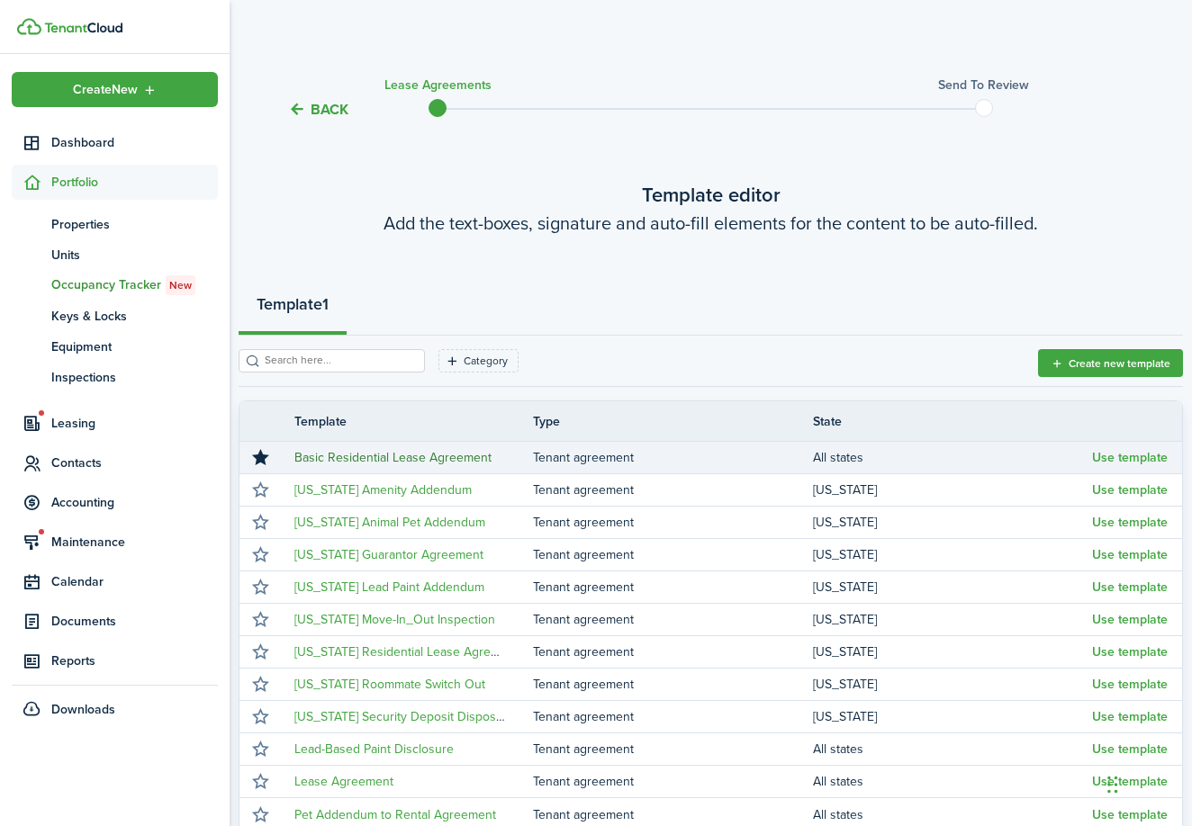
click at [448, 459] on link "Basic Residential Lease Agreement" at bounding box center [392, 457] width 197 height 19
